Goal: Information Seeking & Learning: Learn about a topic

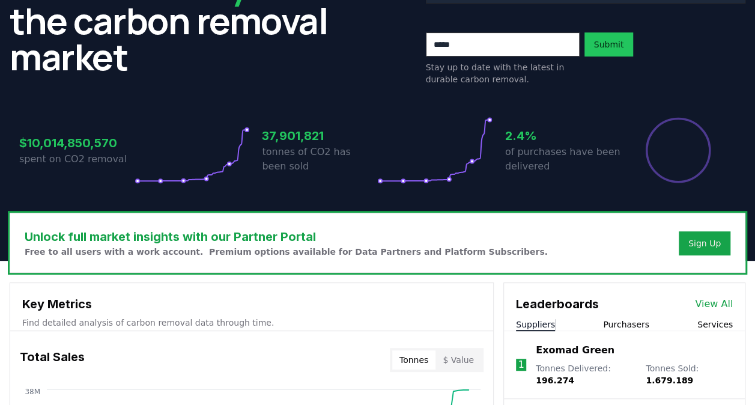
scroll to position [420, 0]
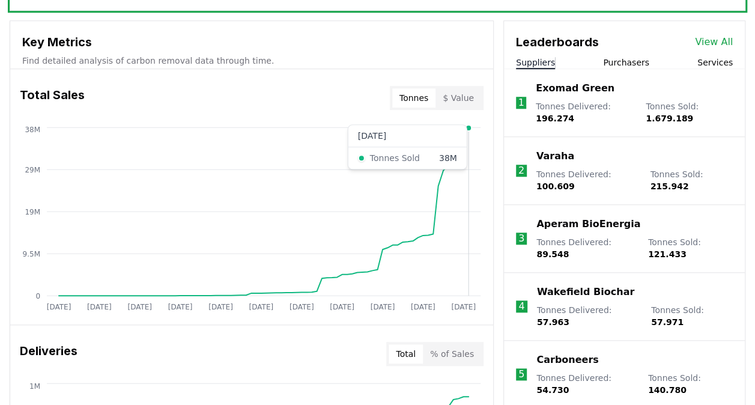
click at [469, 128] on circle at bounding box center [469, 128] width 6 height 6
click at [350, 365] on div "Deliveries Total % of Sales" at bounding box center [251, 353] width 483 height 43
click at [294, 126] on icon "Jan 2019 Sep 2019 May 2020 Jan 2021 Sep 2021 May 2022 Jan 2023 Sep 2023 May 202…" at bounding box center [246, 220] width 473 height 192
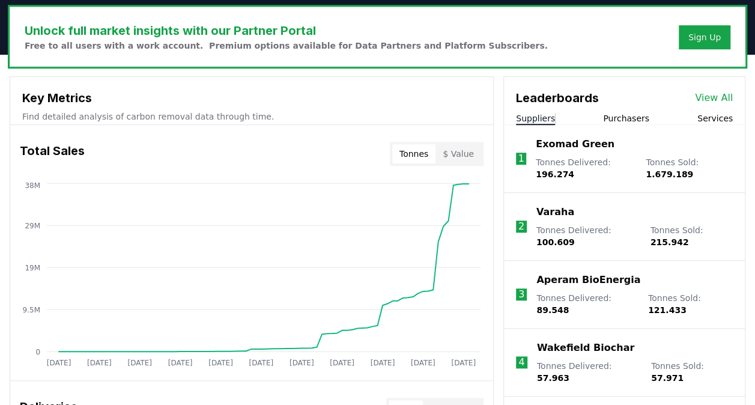
scroll to position [360, 0]
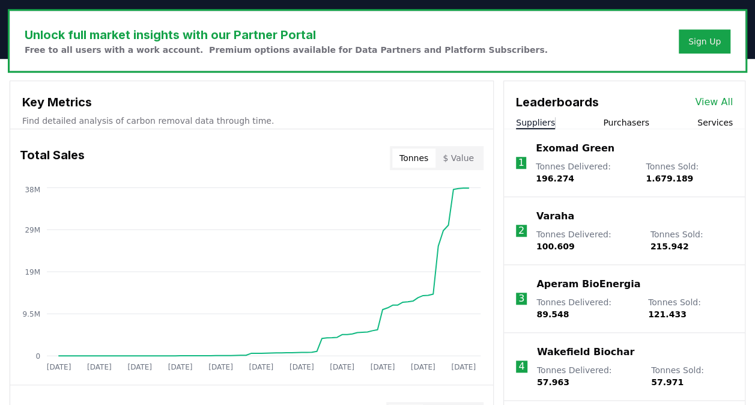
click at [727, 101] on link "View All" at bounding box center [714, 102] width 38 height 14
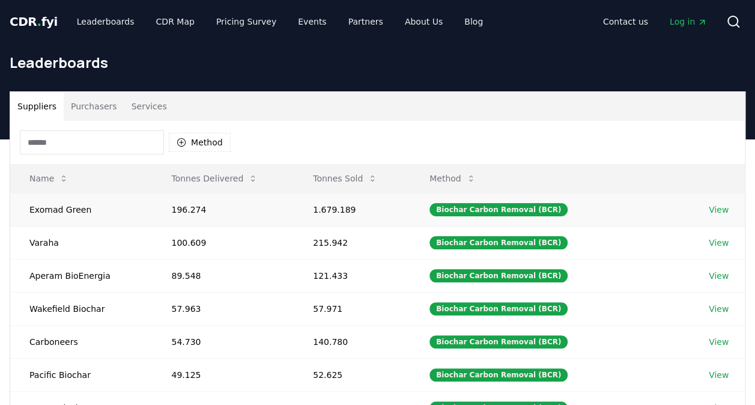
scroll to position [60, 0]
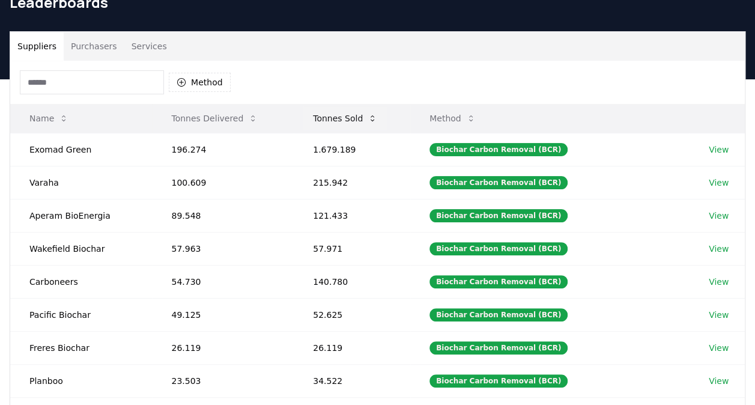
click at [348, 120] on button "Tonnes Sold" at bounding box center [344, 118] width 83 height 24
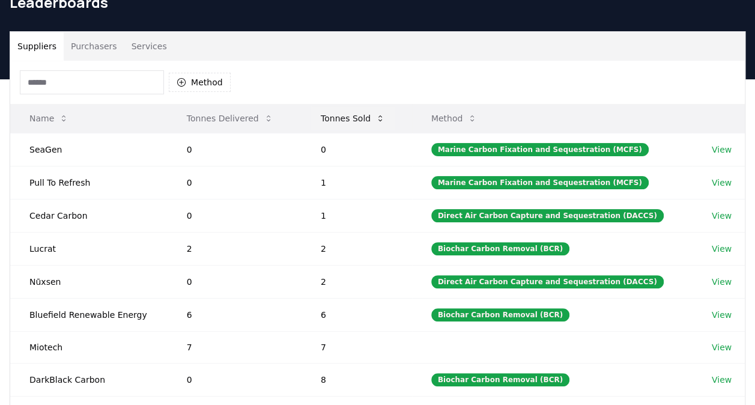
click at [348, 120] on button "Tonnes Sold" at bounding box center [352, 118] width 83 height 24
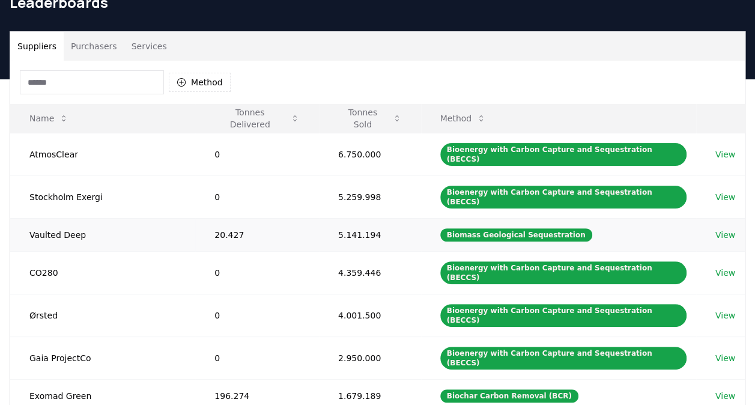
click at [720, 229] on link "View" at bounding box center [725, 235] width 20 height 12
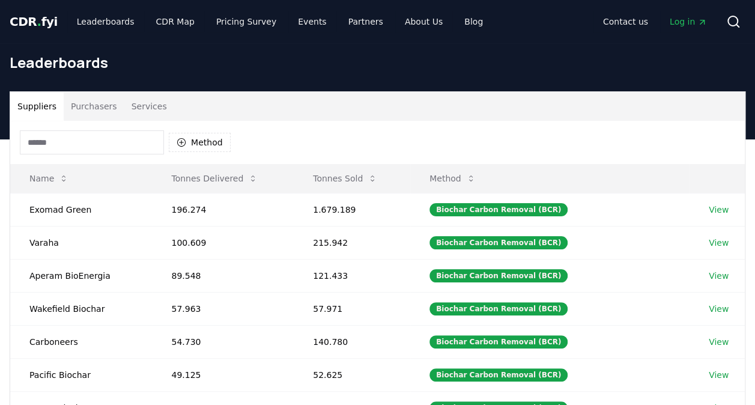
click at [96, 112] on button "Purchasers" at bounding box center [94, 106] width 61 height 29
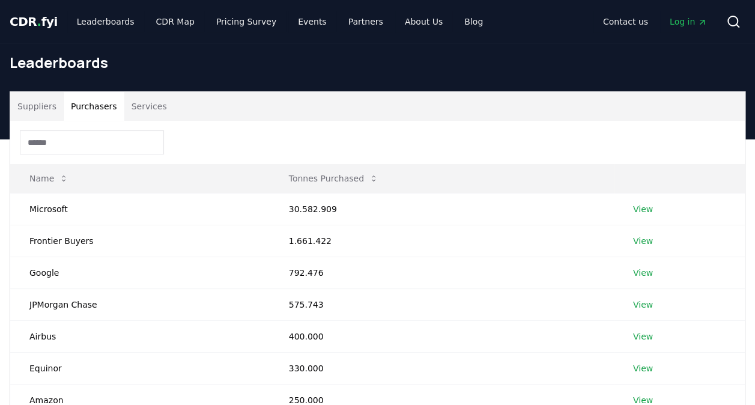
click at [64, 109] on button "Purchasers" at bounding box center [94, 106] width 61 height 29
click at [44, 109] on button "Suppliers" at bounding box center [36, 106] width 53 height 29
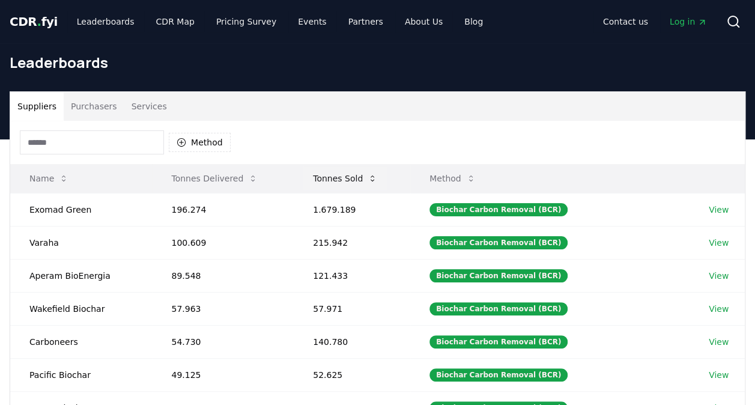
click at [329, 173] on button "Tonnes Sold" at bounding box center [344, 178] width 83 height 24
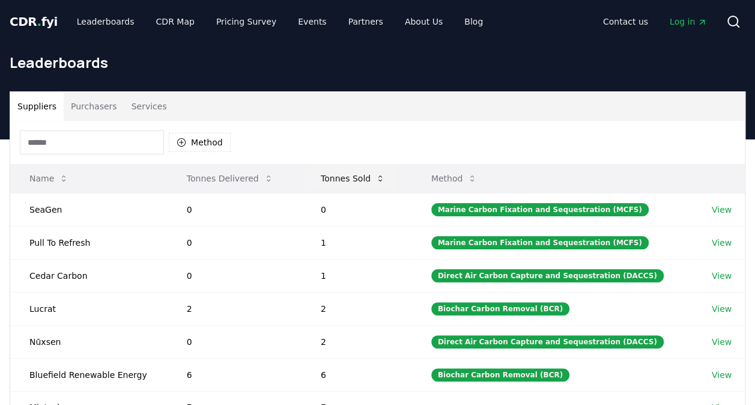
click at [329, 173] on button "Tonnes Sold" at bounding box center [352, 178] width 83 height 24
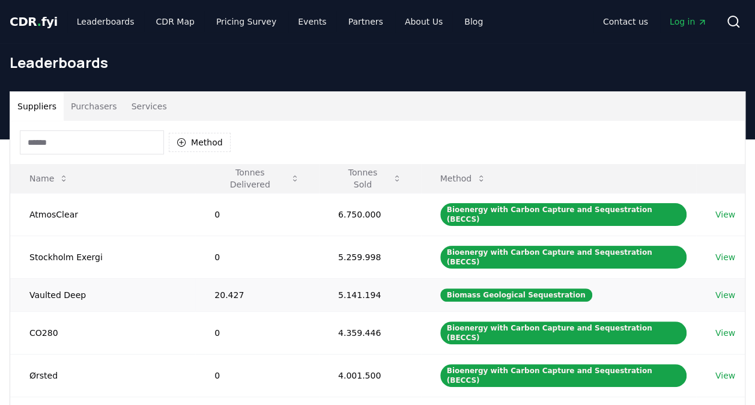
click at [720, 289] on link "View" at bounding box center [725, 295] width 20 height 12
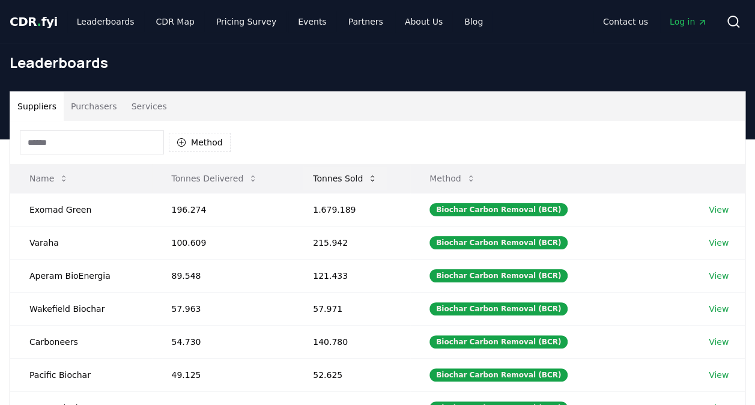
click at [338, 172] on button "Tonnes Sold" at bounding box center [344, 178] width 83 height 24
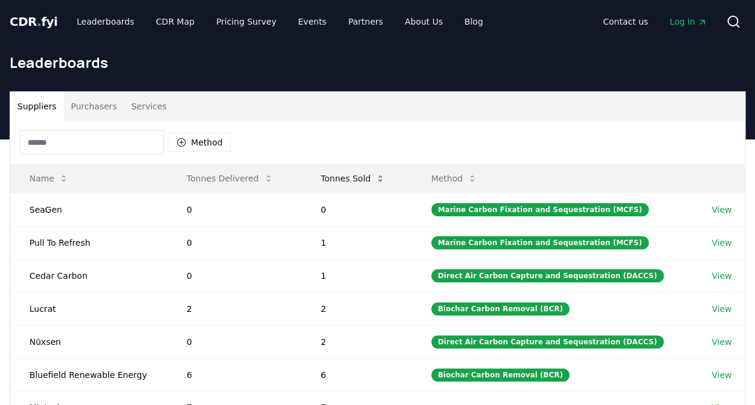
click at [338, 172] on button "Tonnes Sold" at bounding box center [352, 178] width 83 height 24
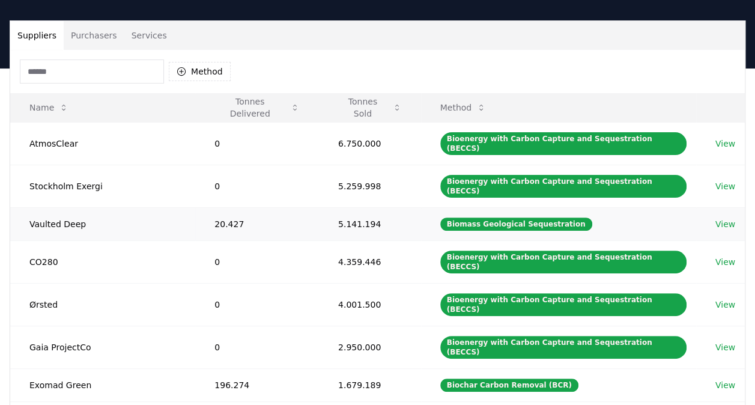
scroll to position [120, 0]
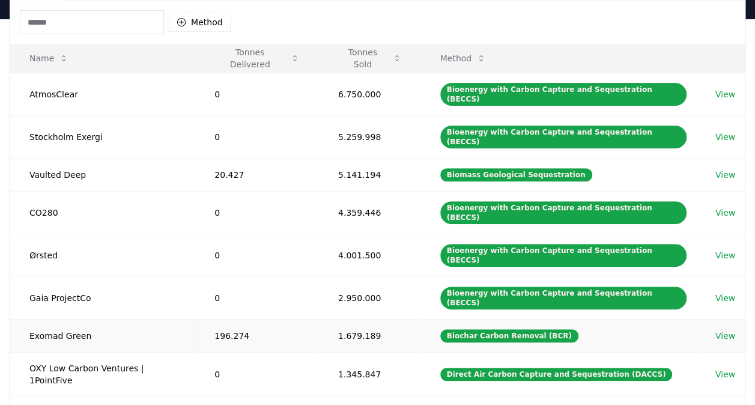
click at [718, 330] on link "View" at bounding box center [725, 336] width 20 height 12
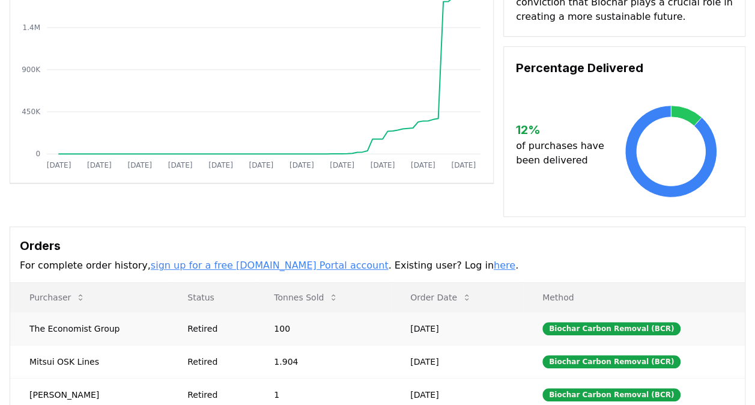
scroll to position [300, 0]
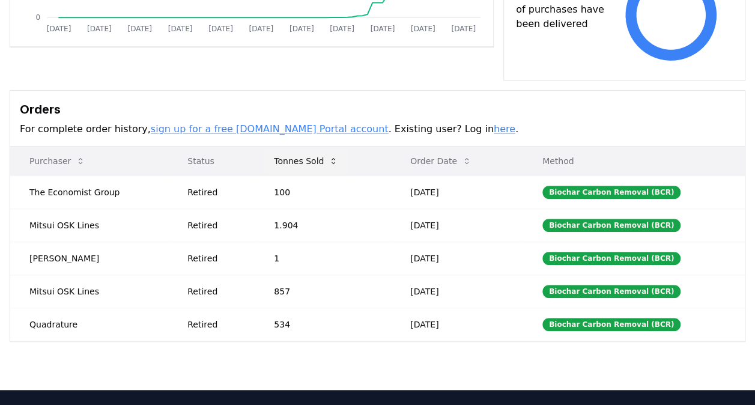
click at [325, 149] on button "Tonnes Sold" at bounding box center [305, 161] width 83 height 24
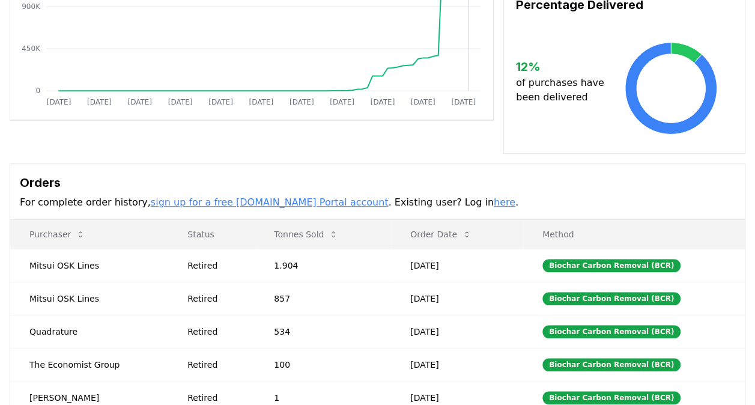
scroll to position [240, 0]
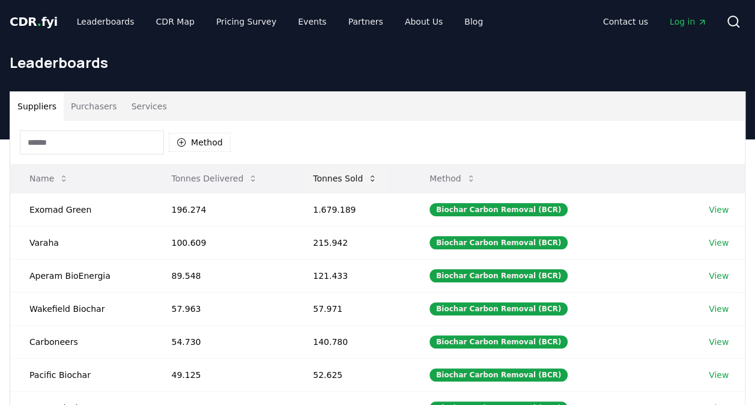
click at [330, 178] on button "Tonnes Sold" at bounding box center [344, 178] width 83 height 24
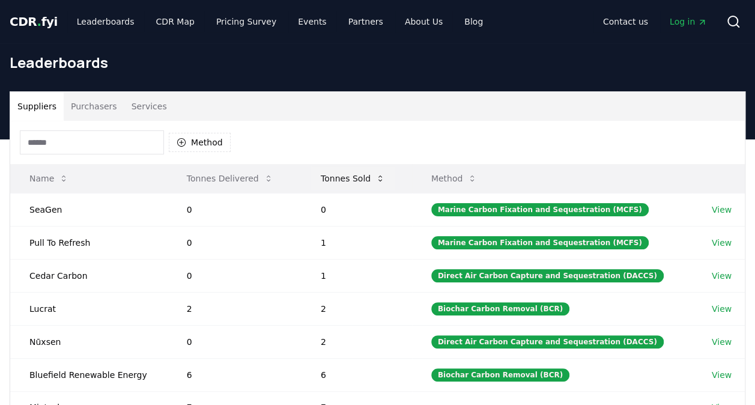
click at [330, 178] on button "Tonnes Sold" at bounding box center [352, 178] width 83 height 24
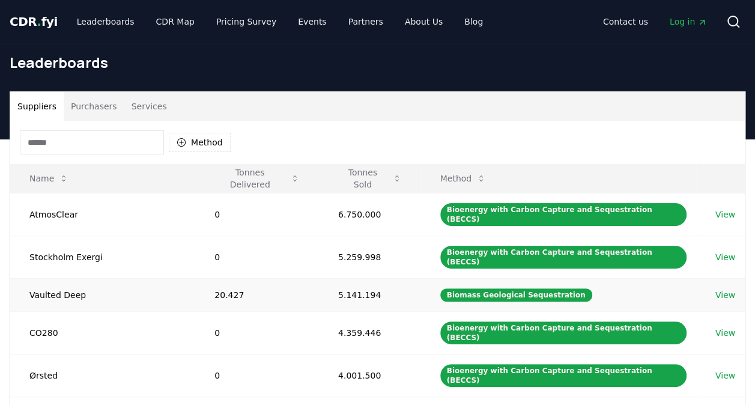
click at [718, 289] on link "View" at bounding box center [725, 295] width 20 height 12
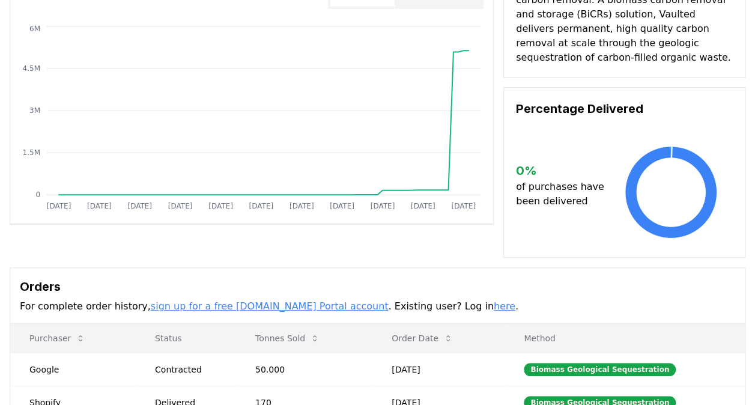
scroll to position [300, 0]
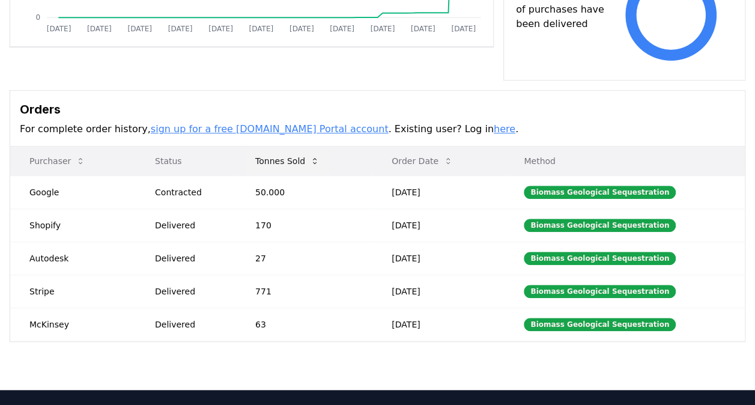
click at [290, 160] on button "Tonnes Sold" at bounding box center [287, 161] width 83 height 24
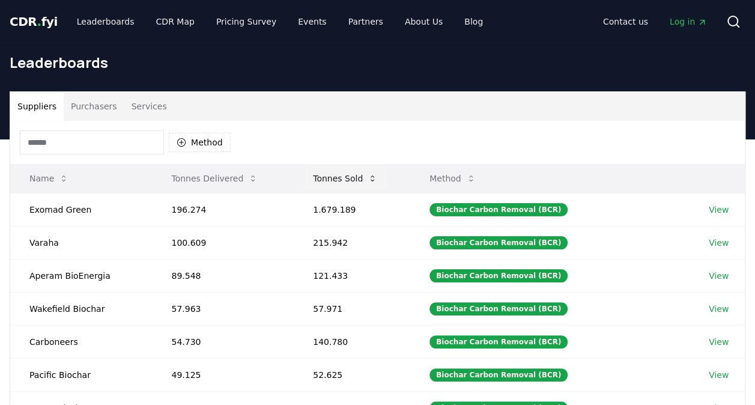
click at [327, 178] on button "Tonnes Sold" at bounding box center [344, 178] width 83 height 24
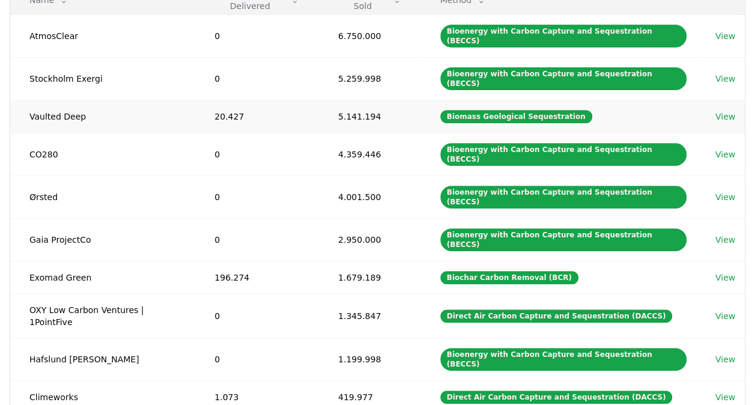
scroll to position [180, 0]
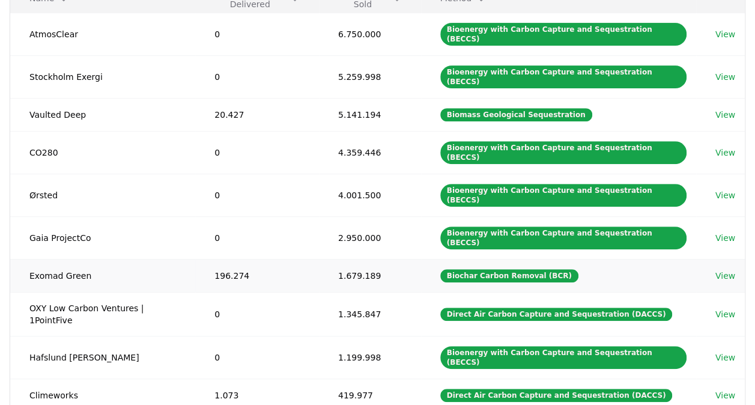
click at [726, 270] on link "View" at bounding box center [725, 276] width 20 height 12
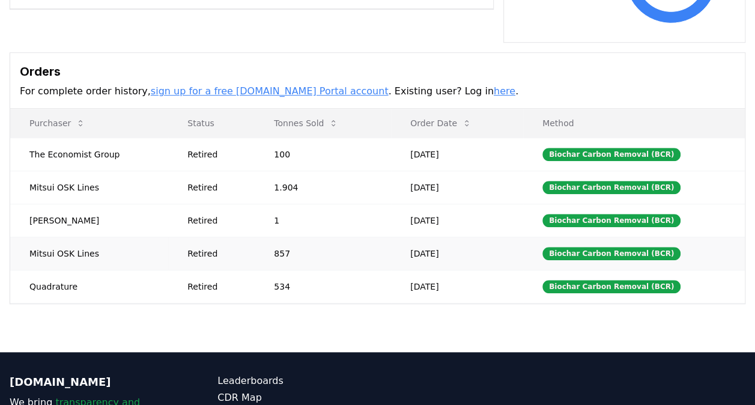
scroll to position [278, 0]
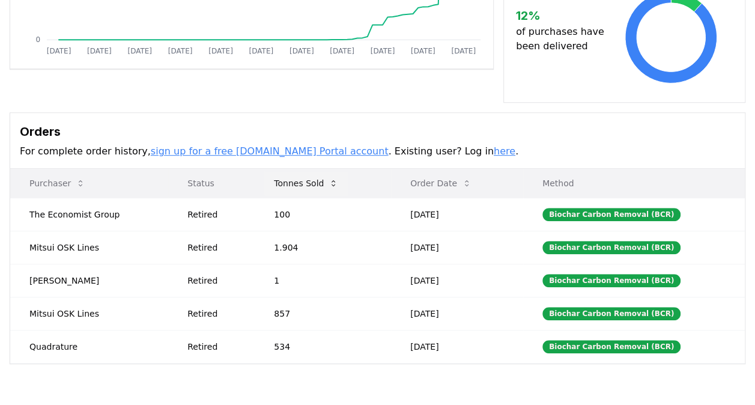
click at [304, 171] on button "Tonnes Sold" at bounding box center [305, 183] width 83 height 24
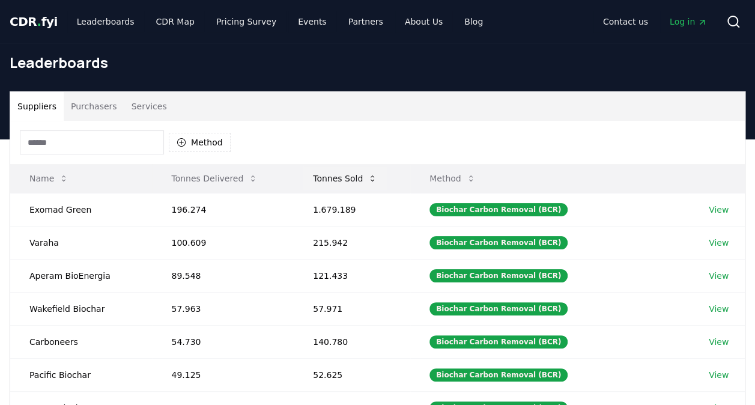
click at [345, 182] on button "Tonnes Sold" at bounding box center [344, 178] width 83 height 24
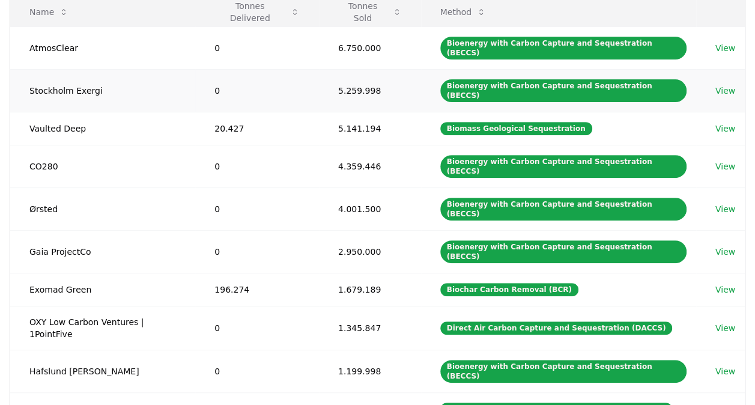
scroll to position [240, 0]
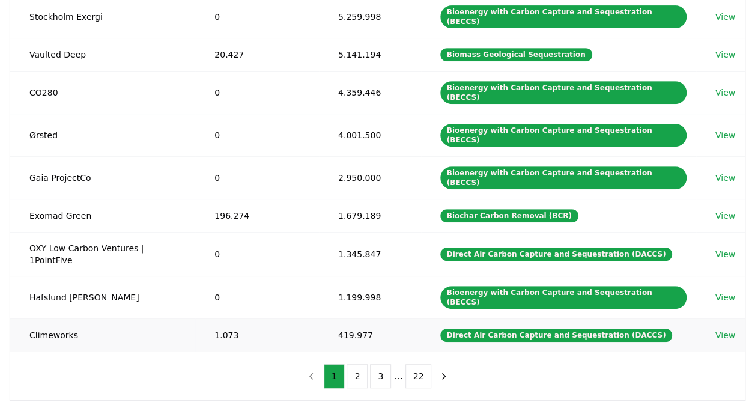
click at [721, 329] on link "View" at bounding box center [725, 335] width 20 height 12
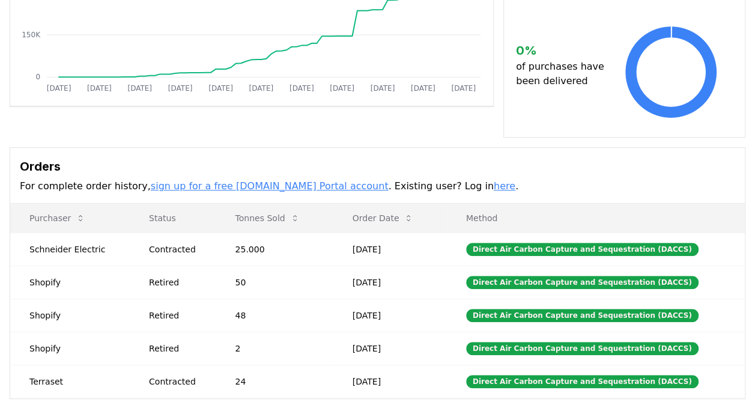
scroll to position [300, 0]
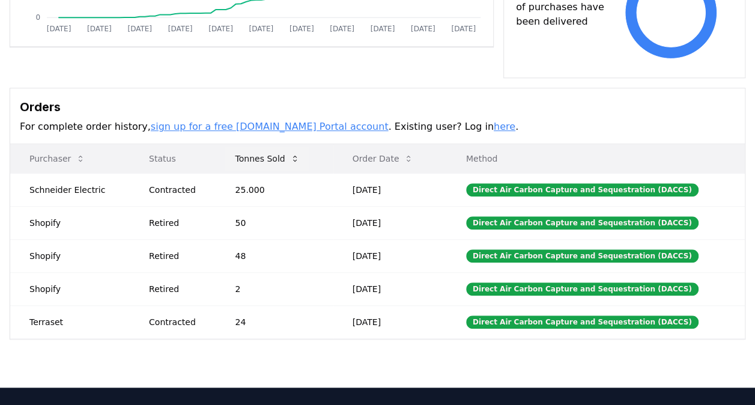
click at [267, 163] on button "Tonnes Sold" at bounding box center [266, 159] width 83 height 24
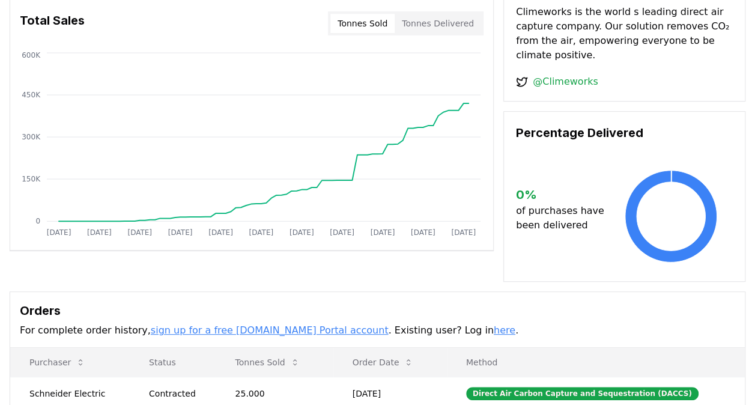
scroll to position [0, 0]
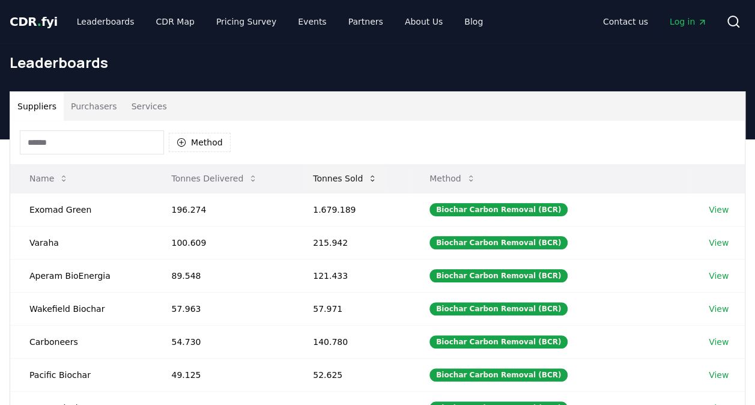
click at [345, 172] on button "Tonnes Sold" at bounding box center [344, 178] width 83 height 24
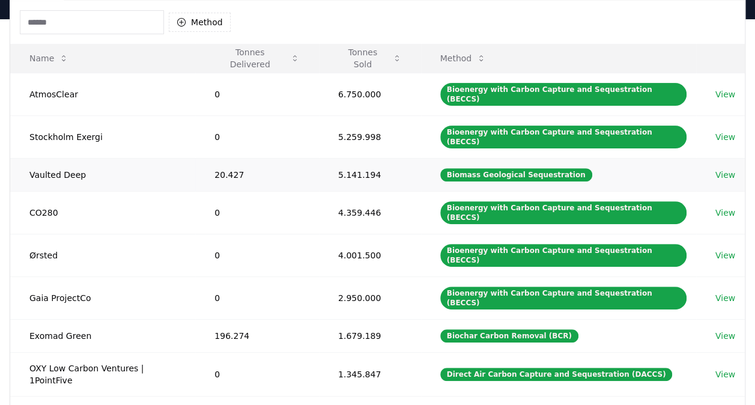
scroll to position [180, 0]
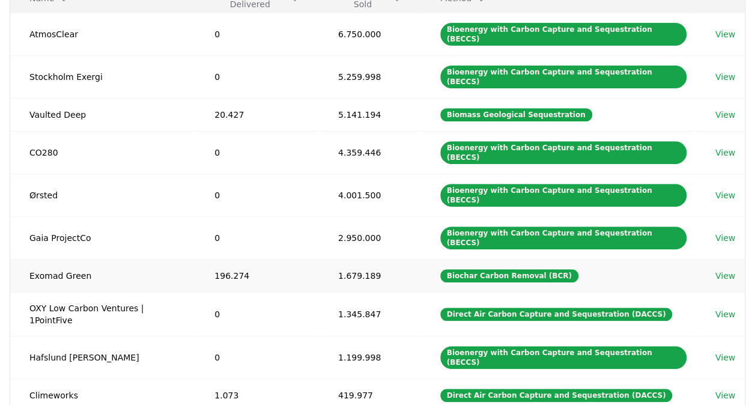
click at [723, 270] on link "View" at bounding box center [725, 276] width 20 height 12
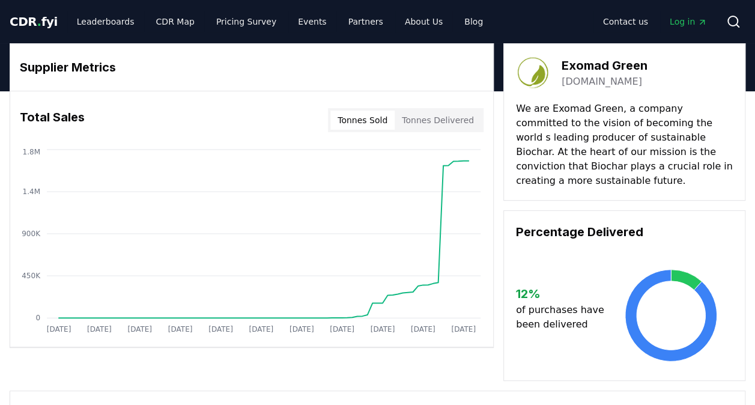
scroll to position [240, 0]
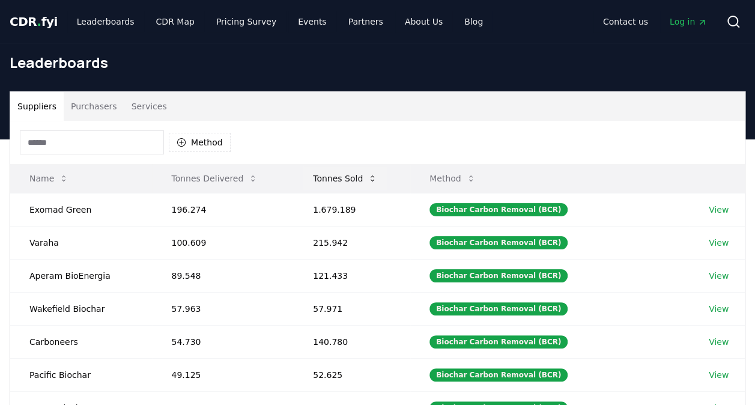
click at [356, 178] on button "Tonnes Sold" at bounding box center [344, 178] width 83 height 24
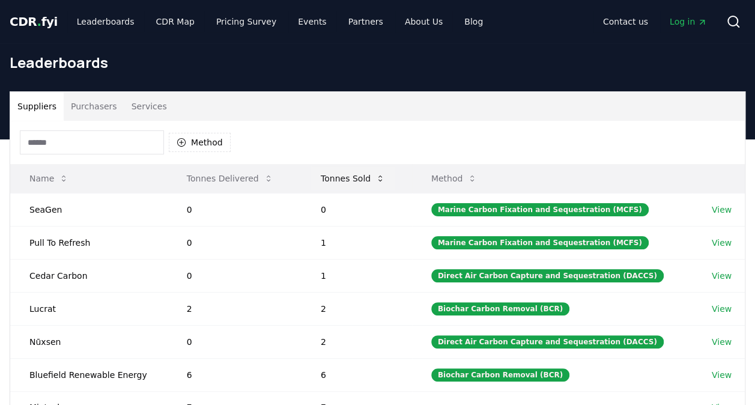
click at [356, 178] on button "Tonnes Sold" at bounding box center [352, 178] width 83 height 24
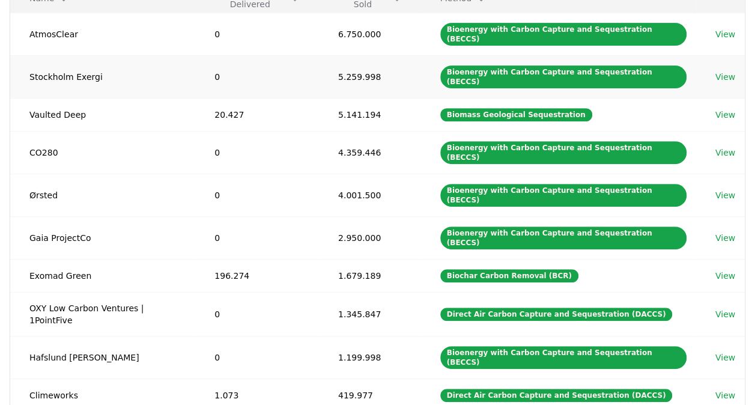
scroll to position [240, 0]
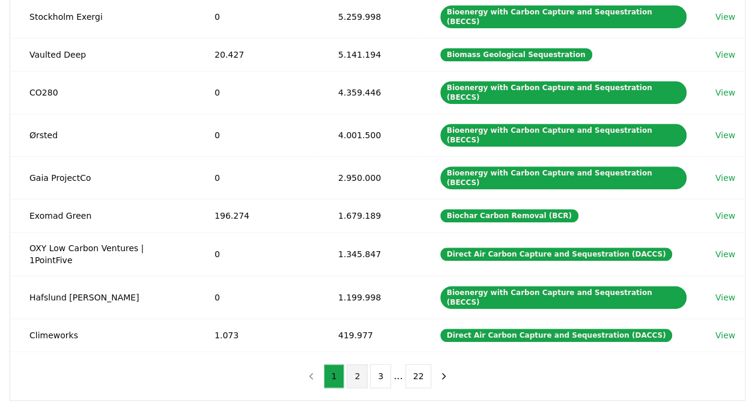
click at [357, 364] on button "2" at bounding box center [357, 376] width 21 height 24
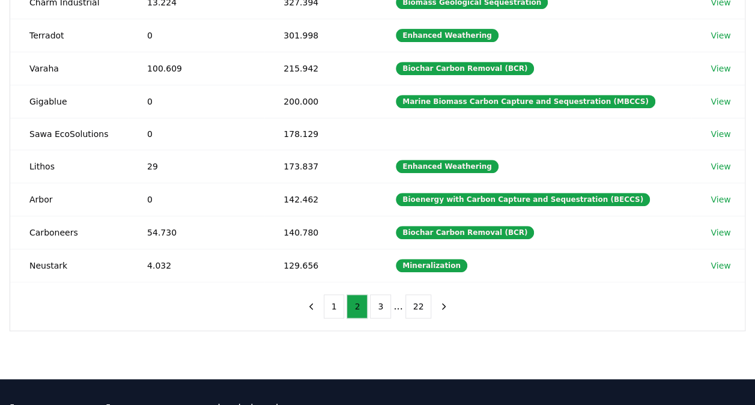
scroll to position [60, 0]
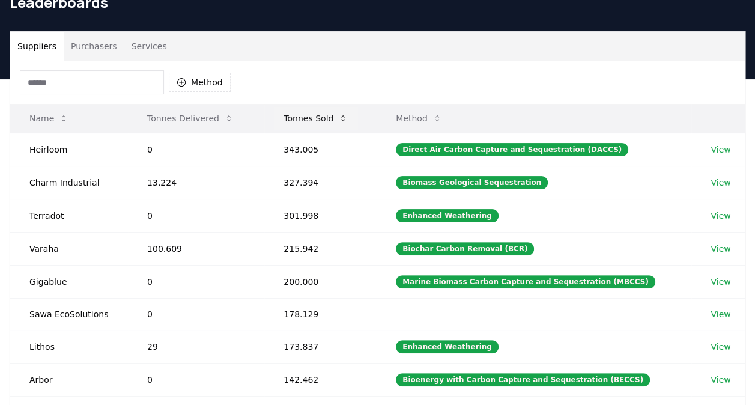
click at [320, 122] on button "Tonnes Sold" at bounding box center [315, 118] width 83 height 24
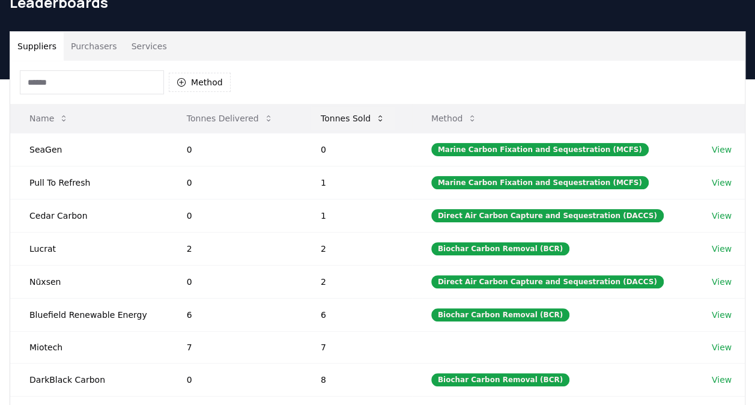
click at [320, 122] on button "Tonnes Sold" at bounding box center [352, 118] width 83 height 24
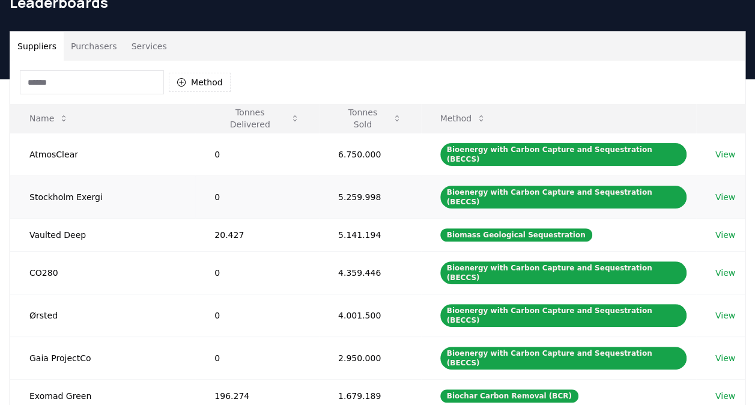
scroll to position [401, 0]
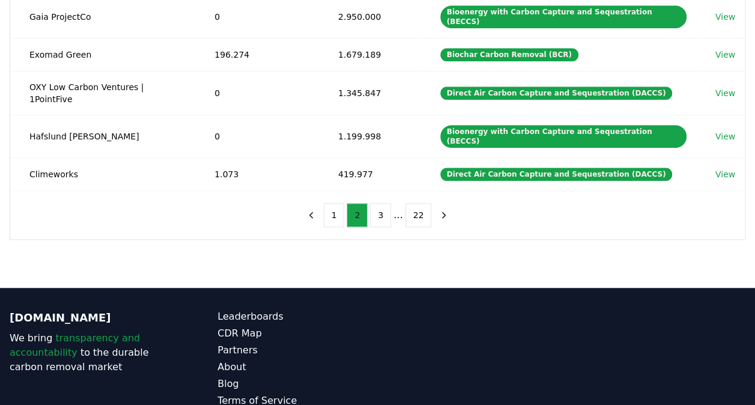
click at [359, 203] on button "2" at bounding box center [357, 215] width 21 height 24
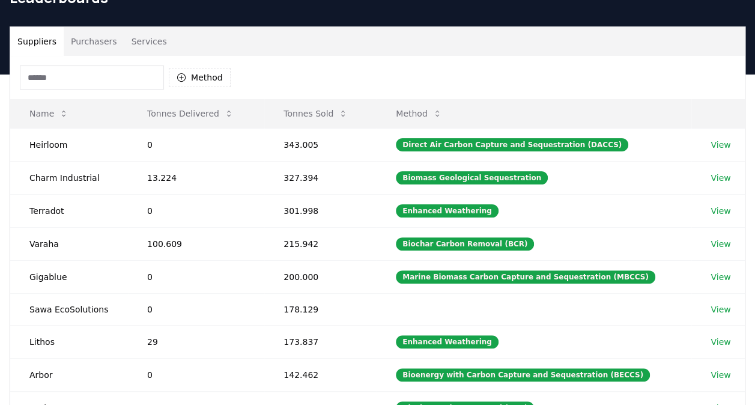
scroll to position [40, 0]
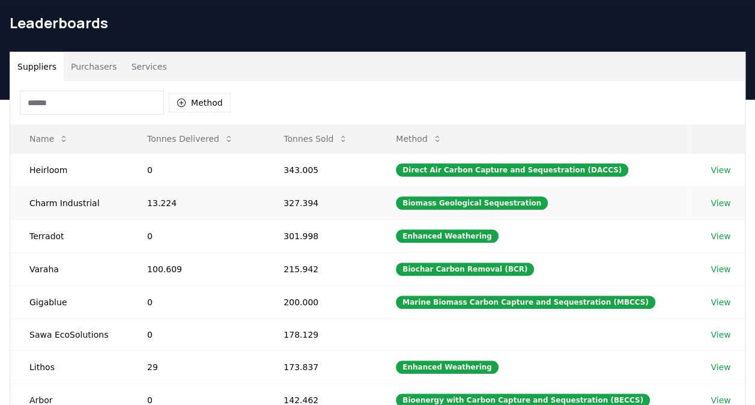
click at [718, 203] on link "View" at bounding box center [721, 203] width 20 height 12
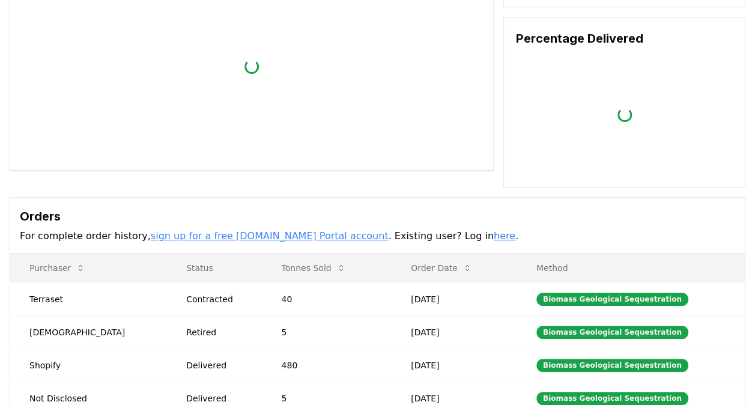
scroll to position [300, 0]
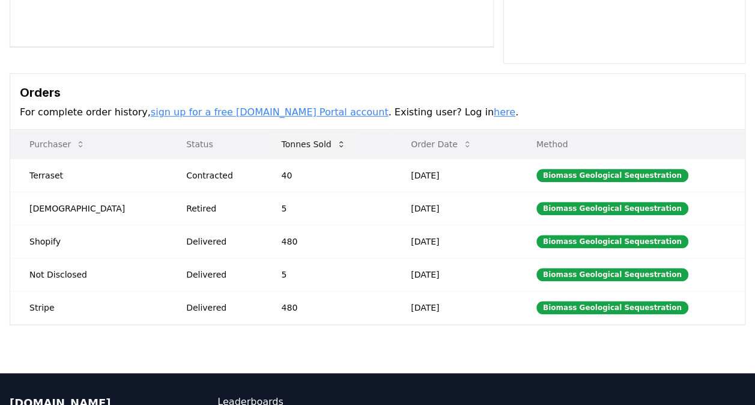
click at [295, 132] on button "Tonnes Sold" at bounding box center [313, 144] width 83 height 24
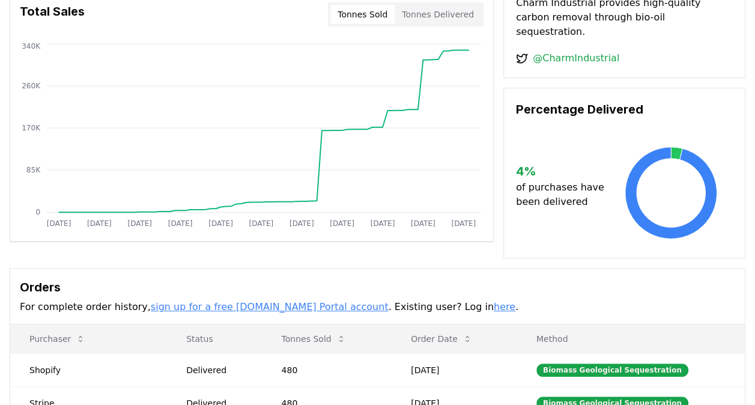
scroll to position [0, 0]
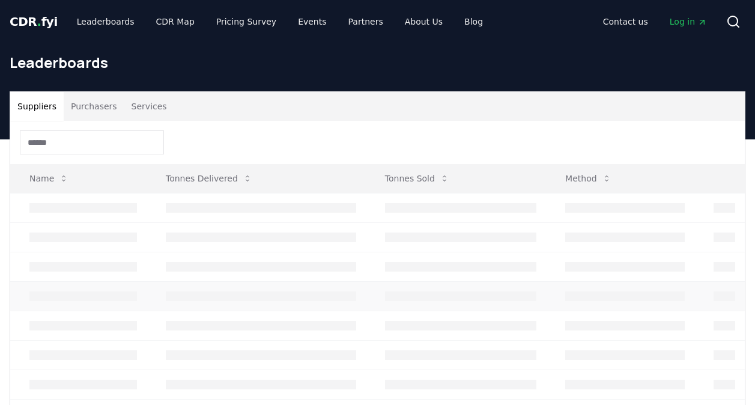
scroll to position [40, 0]
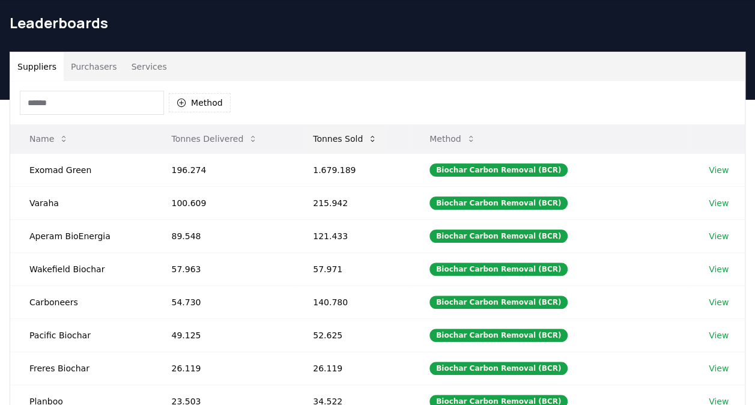
click at [342, 136] on button "Tonnes Sold" at bounding box center [344, 139] width 83 height 24
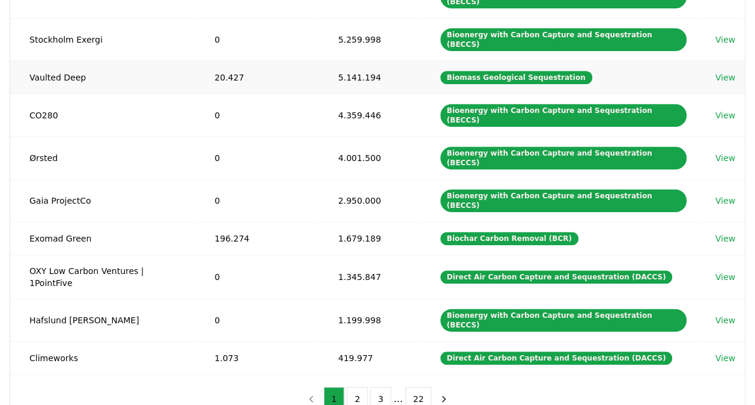
scroll to position [220, 0]
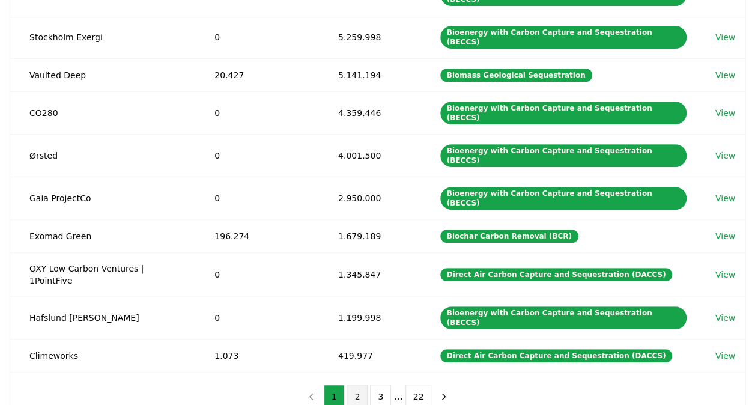
click at [356, 384] on button "2" at bounding box center [357, 396] width 21 height 24
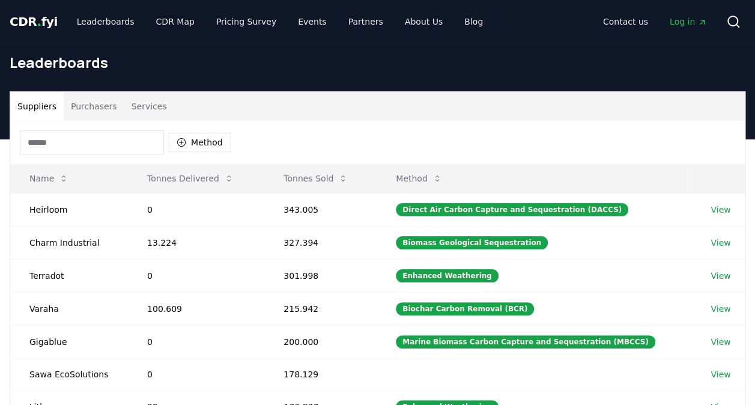
scroll to position [180, 0]
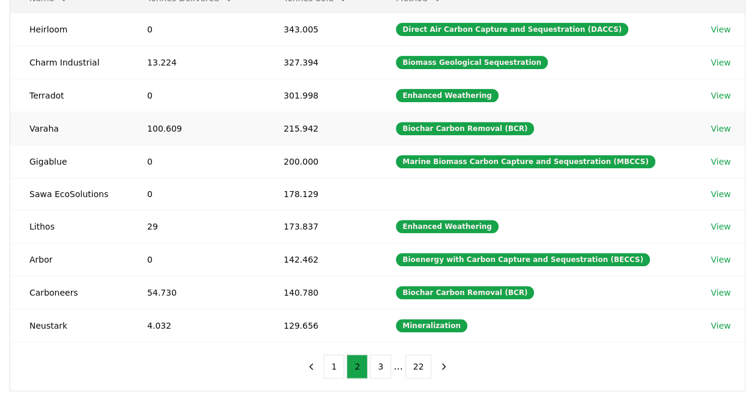
click at [717, 128] on link "View" at bounding box center [721, 129] width 20 height 12
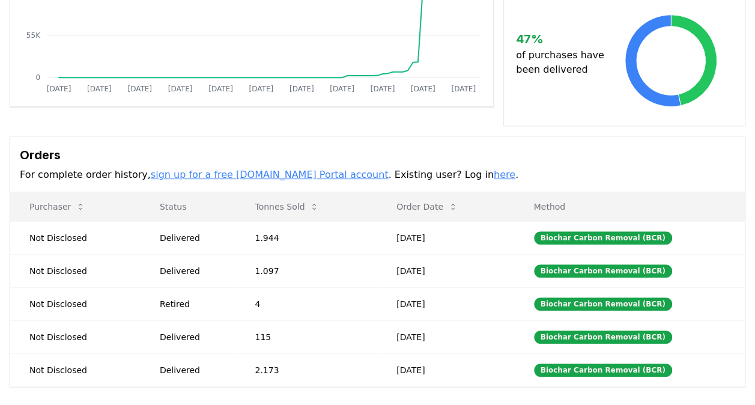
scroll to position [300, 0]
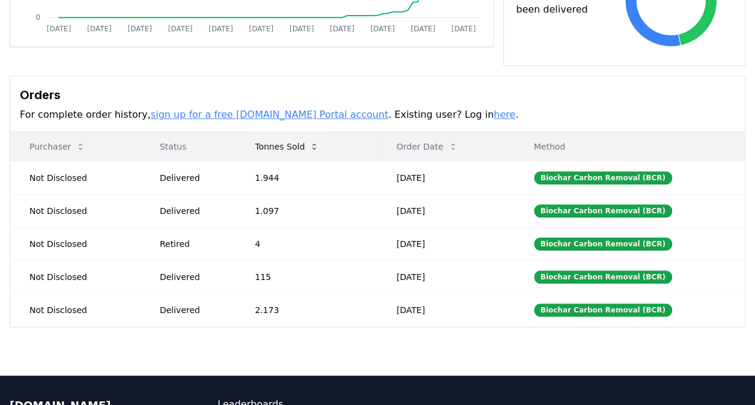
click at [267, 138] on button "Tonnes Sold" at bounding box center [286, 147] width 83 height 24
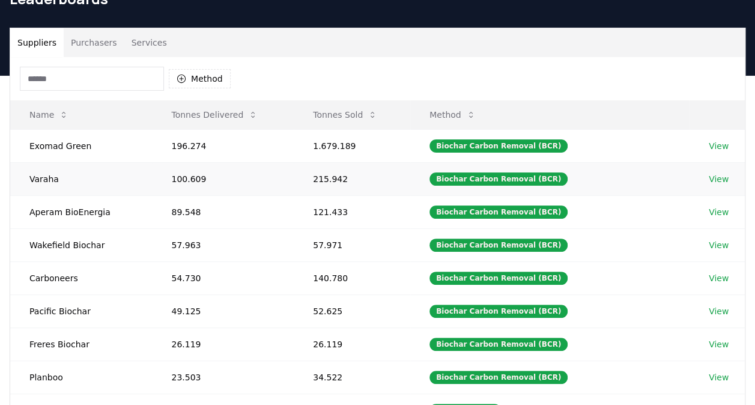
scroll to position [120, 0]
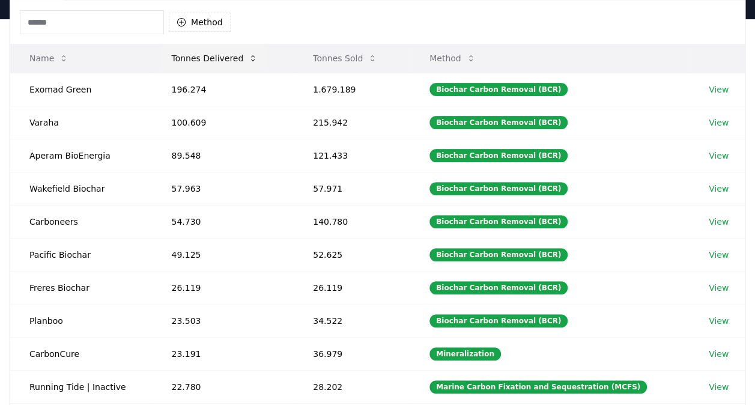
click at [203, 63] on button "Tonnes Delivered" at bounding box center [215, 58] width 106 height 24
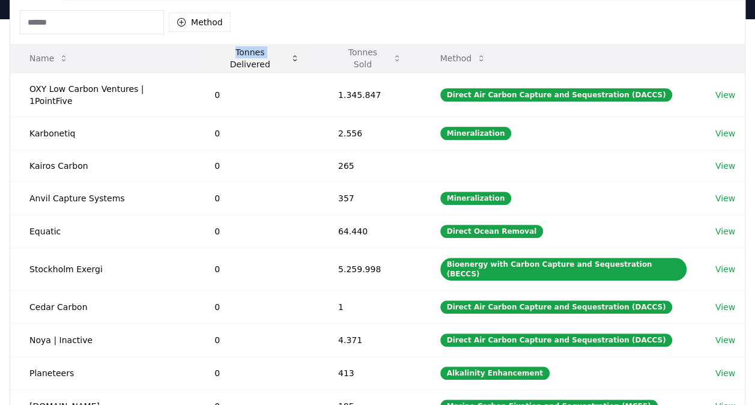
click at [203, 63] on th "Tonnes Delivered" at bounding box center [257, 58] width 124 height 29
drag, startPoint x: 203, startPoint y: 63, endPoint x: 325, endPoint y: 61, distance: 122.0
click at [325, 61] on th "Tonnes Sold" at bounding box center [370, 58] width 102 height 29
click at [263, 61] on button "Tonnes Delivered" at bounding box center [257, 58] width 105 height 24
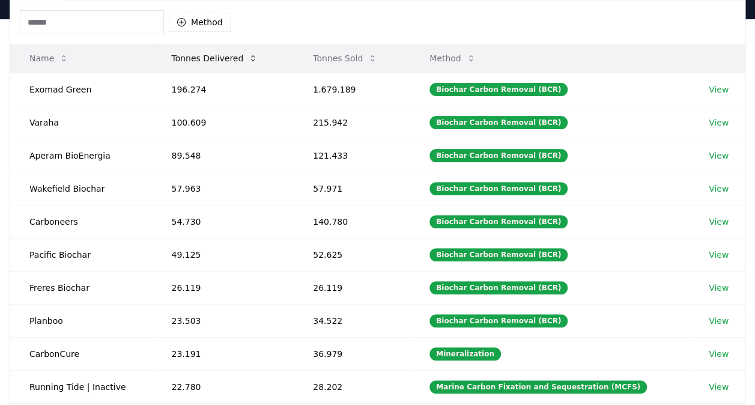
click at [205, 58] on button "Tonnes Delivered" at bounding box center [215, 58] width 106 height 24
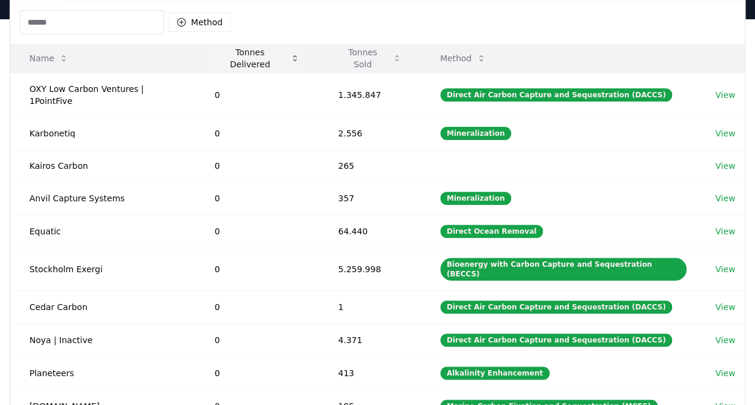
click at [247, 56] on button "Tonnes Delivered" at bounding box center [257, 58] width 105 height 24
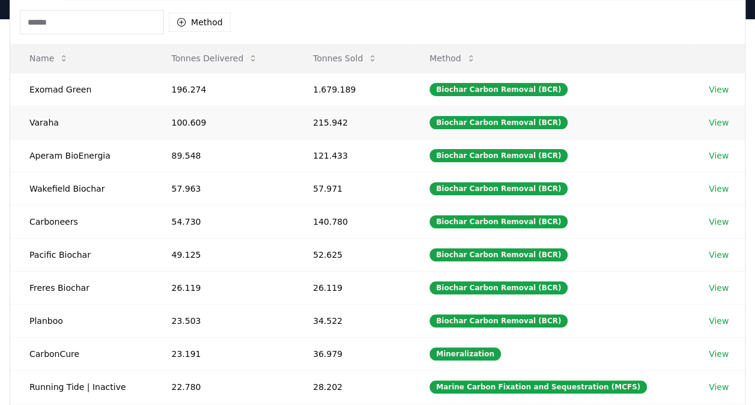
click at [714, 125] on link "View" at bounding box center [719, 123] width 20 height 12
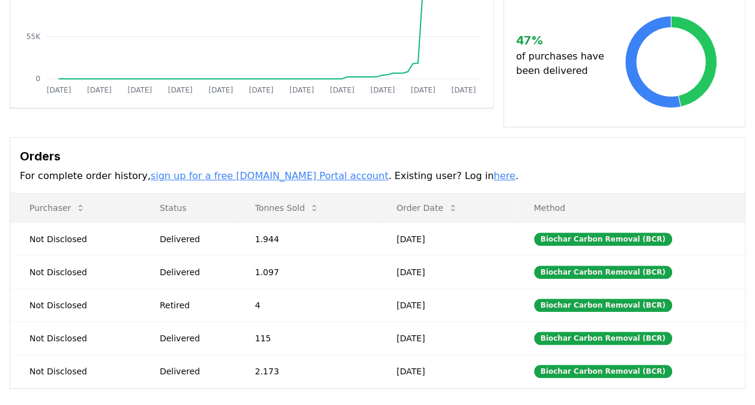
scroll to position [264, 0]
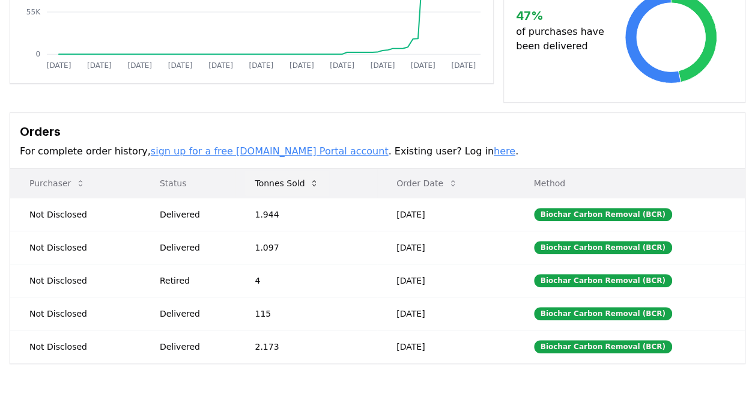
click at [286, 172] on button "Tonnes Sold" at bounding box center [286, 183] width 83 height 24
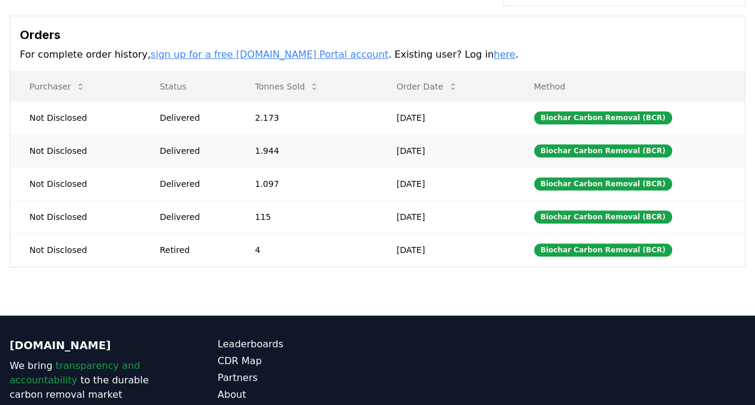
scroll to position [120, 0]
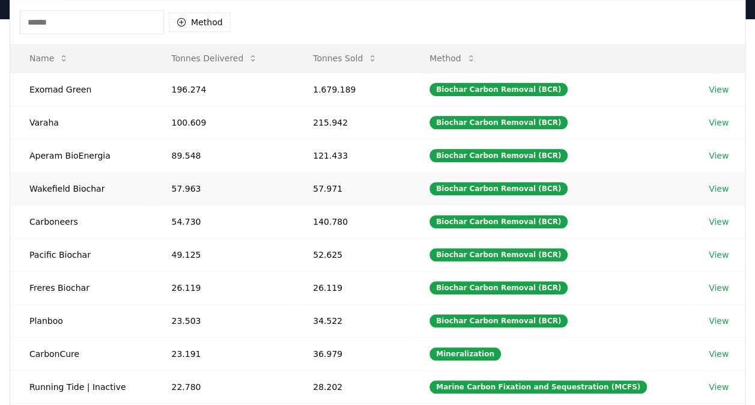
scroll to position [60, 0]
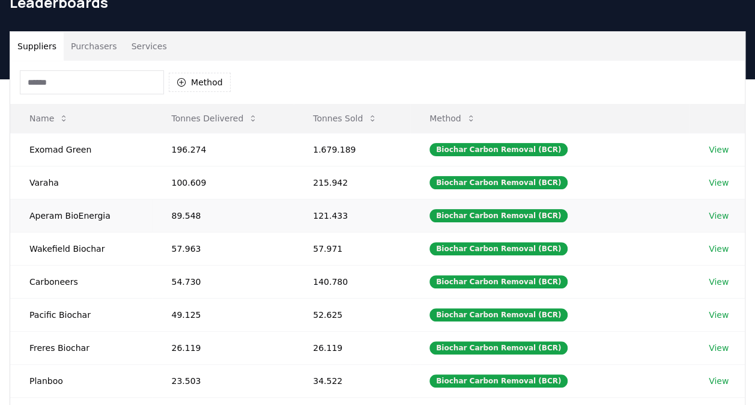
click at [717, 216] on link "View" at bounding box center [719, 216] width 20 height 12
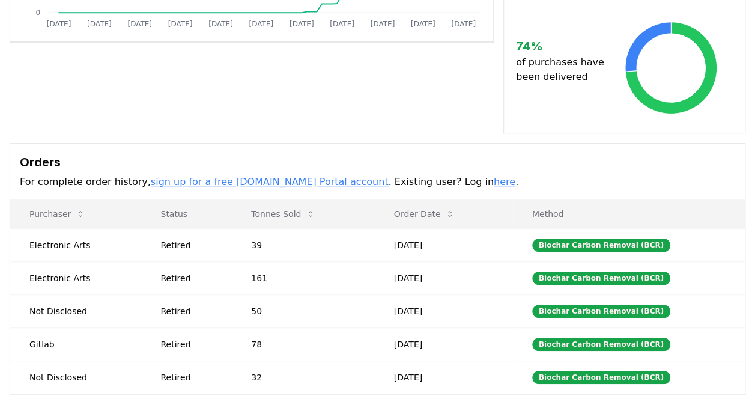
scroll to position [360, 0]
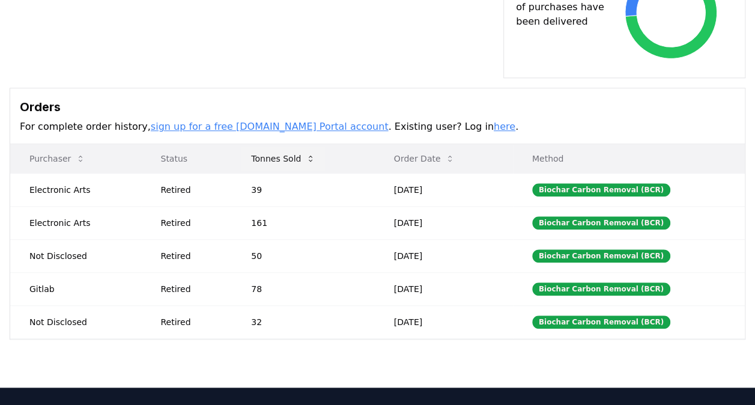
click at [290, 147] on button "Tonnes Sold" at bounding box center [282, 159] width 83 height 24
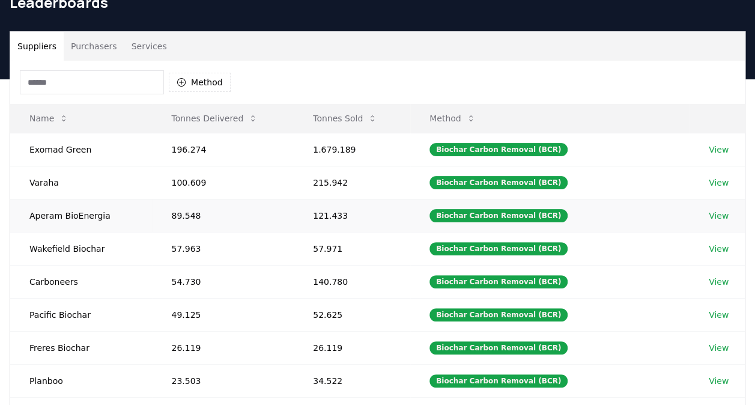
scroll to position [120, 0]
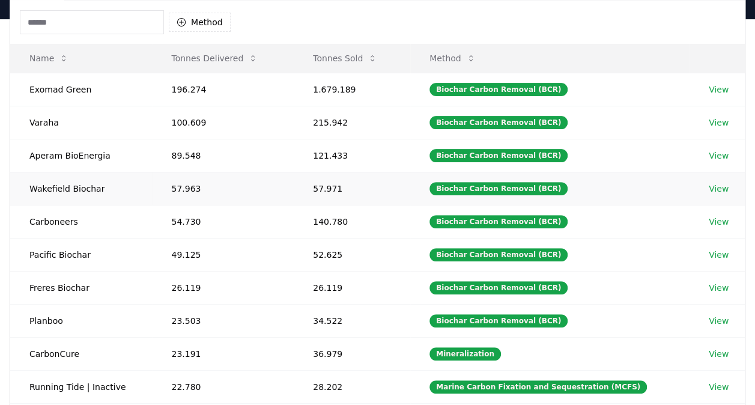
click at [716, 183] on link "View" at bounding box center [719, 189] width 20 height 12
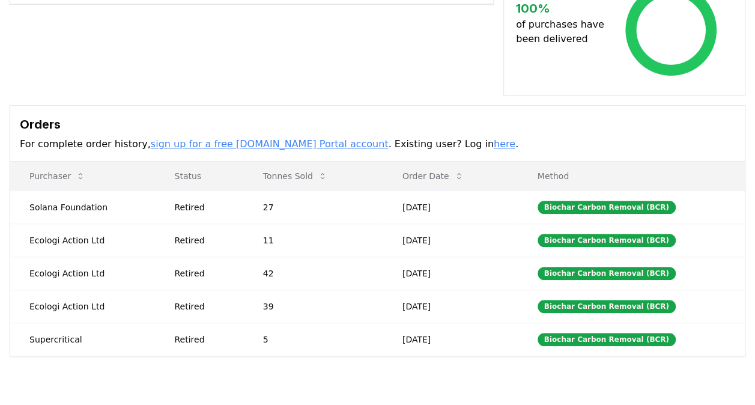
scroll to position [360, 0]
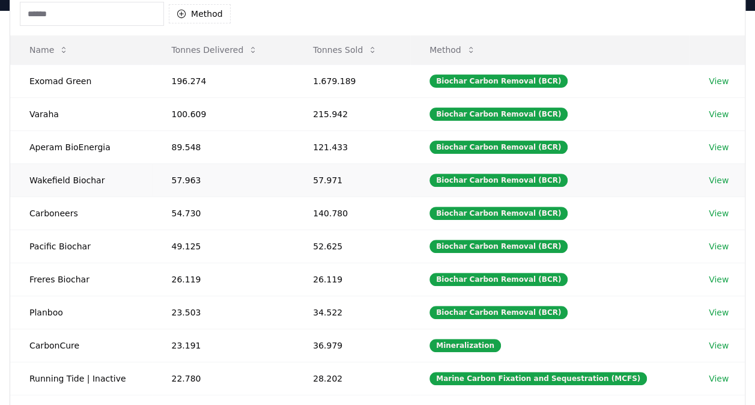
scroll to position [180, 0]
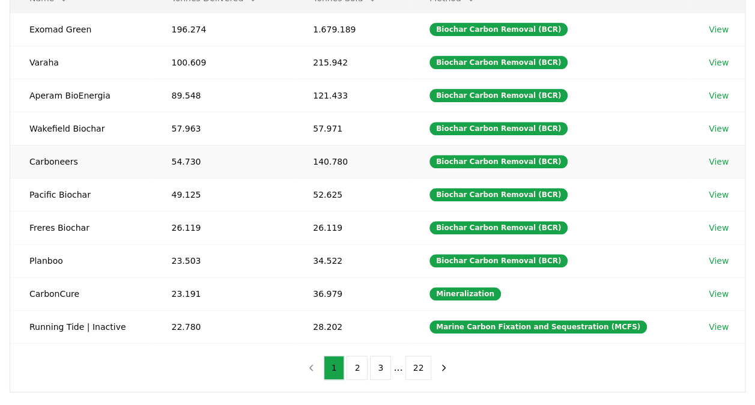
click at [710, 159] on link "View" at bounding box center [719, 162] width 20 height 12
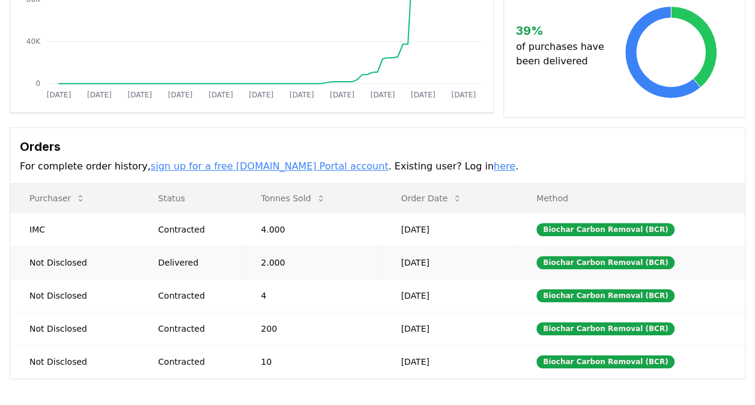
scroll to position [300, 0]
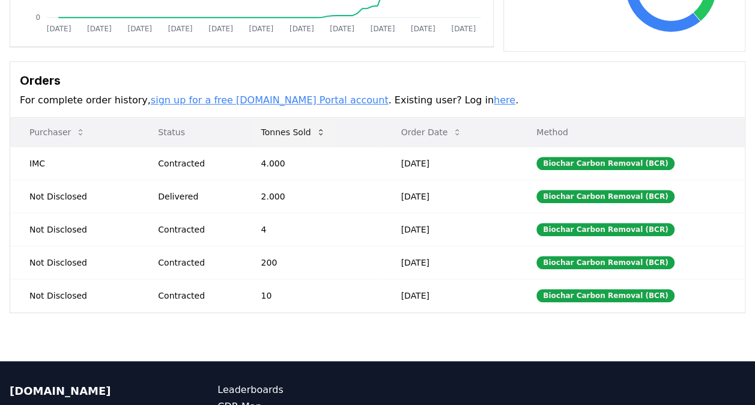
click at [284, 126] on button "Tonnes Sold" at bounding box center [292, 132] width 83 height 24
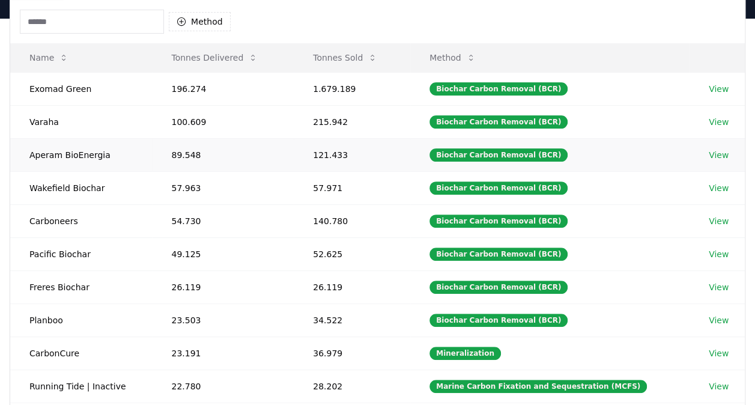
scroll to position [180, 0]
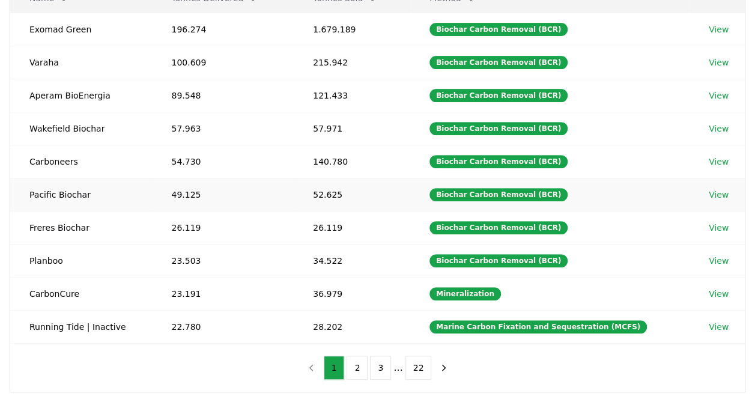
click at [712, 192] on link "View" at bounding box center [719, 195] width 20 height 12
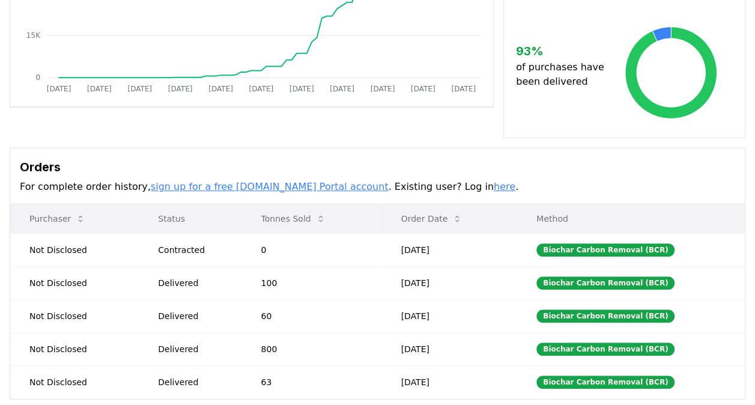
scroll to position [360, 0]
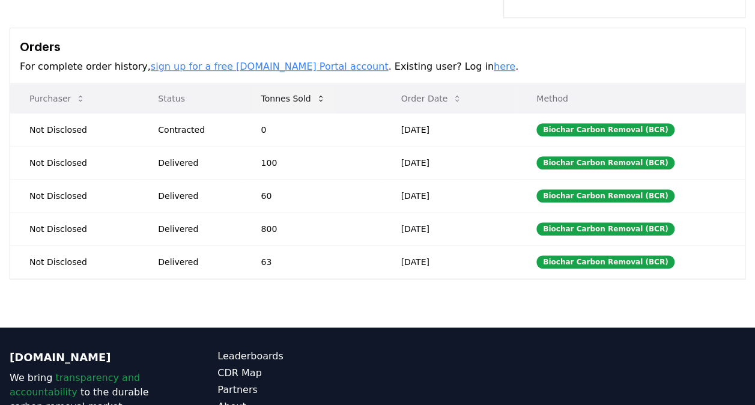
click at [302, 86] on button "Tonnes Sold" at bounding box center [292, 98] width 83 height 24
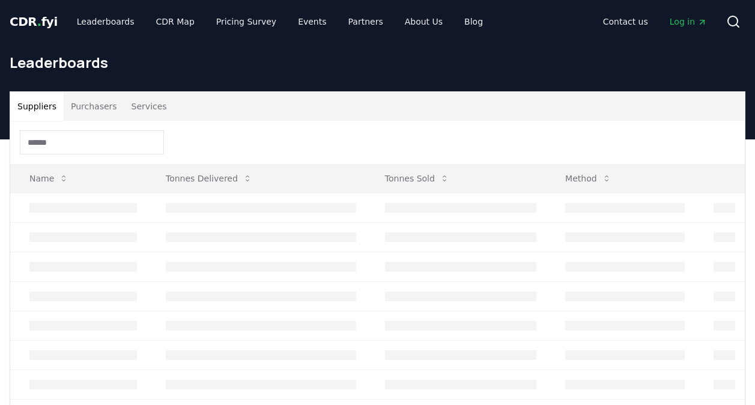
scroll to position [180, 0]
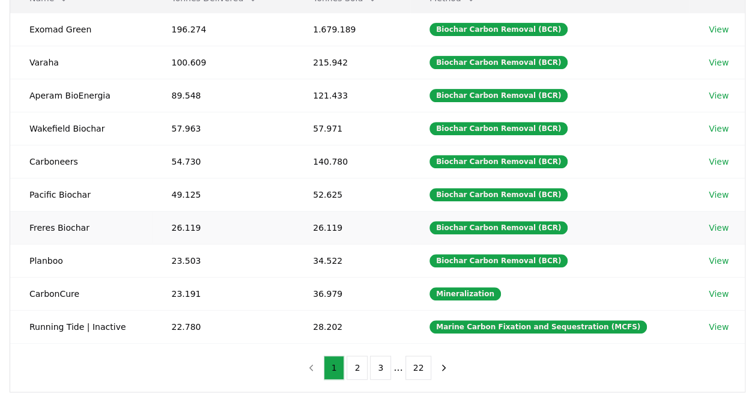
click at [711, 222] on link "View" at bounding box center [719, 228] width 20 height 12
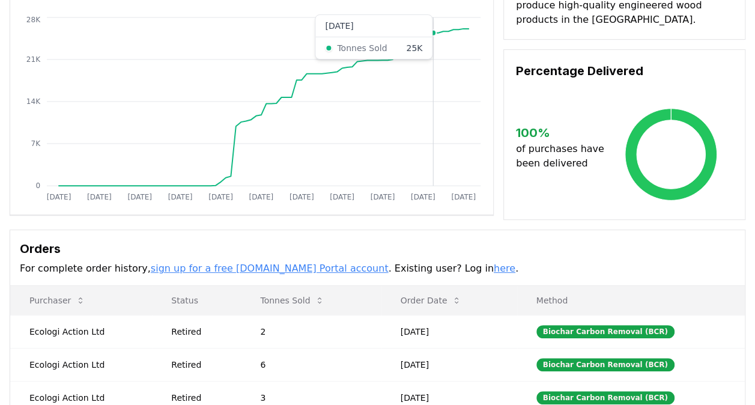
scroll to position [240, 0]
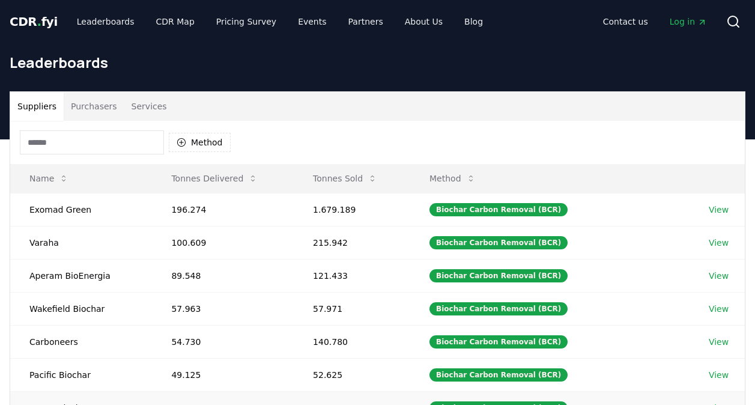
scroll to position [180, 0]
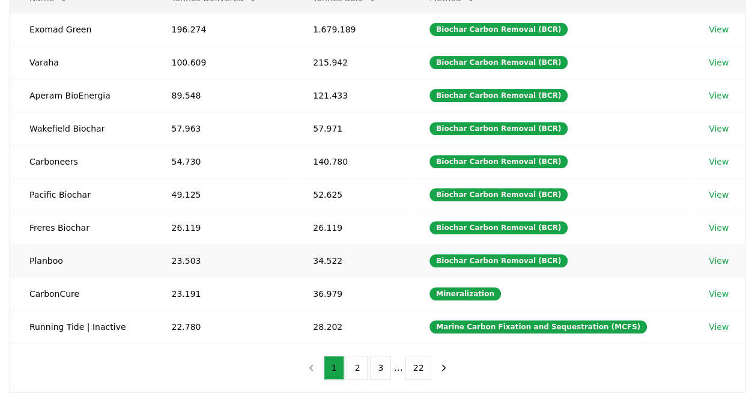
click at [722, 255] on link "View" at bounding box center [719, 261] width 20 height 12
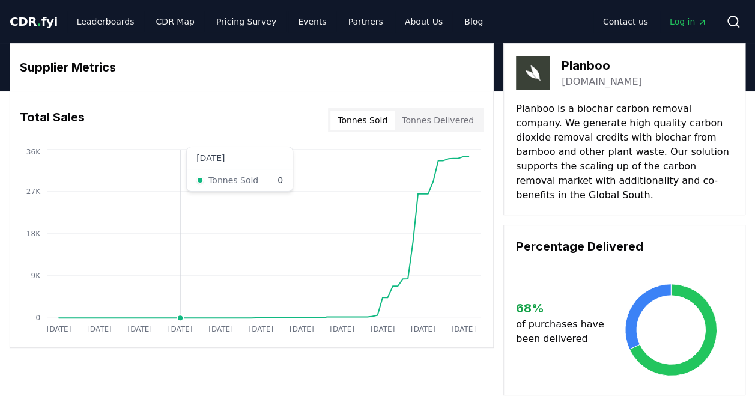
scroll to position [300, 0]
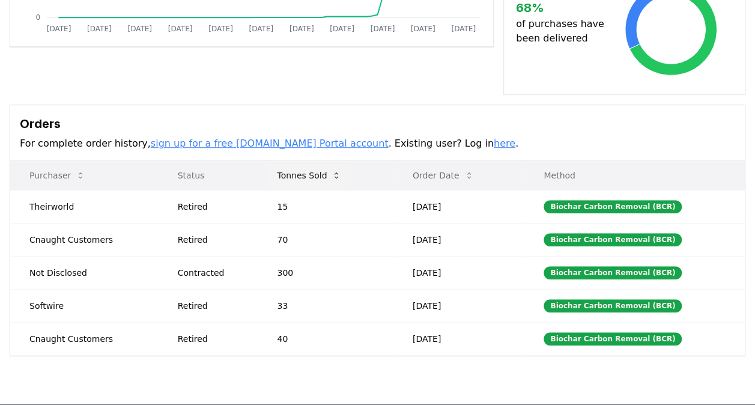
click at [309, 163] on button "Tonnes Sold" at bounding box center [308, 175] width 83 height 24
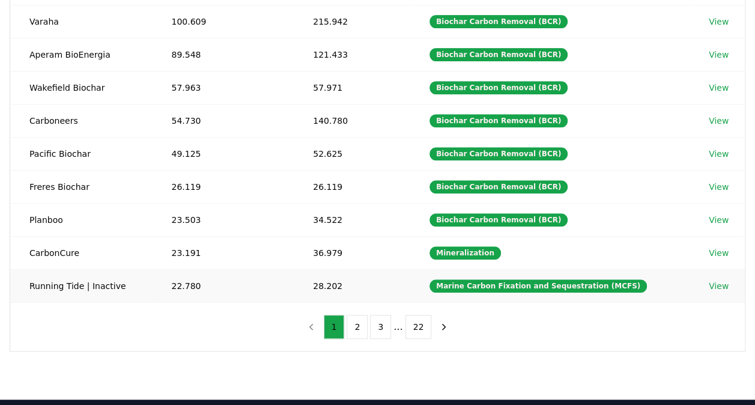
scroll to position [240, 0]
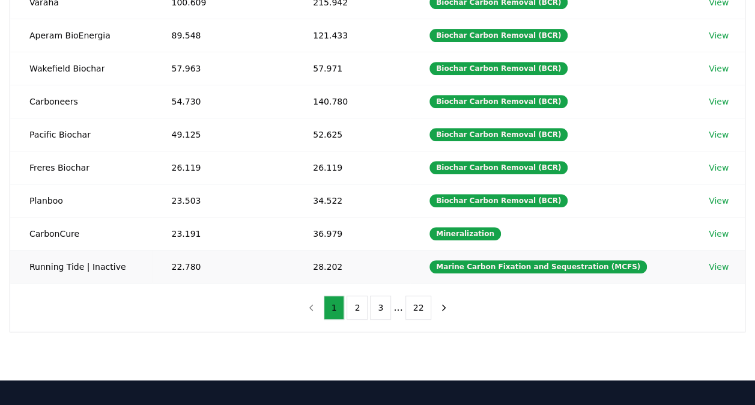
click at [715, 261] on link "View" at bounding box center [719, 267] width 20 height 12
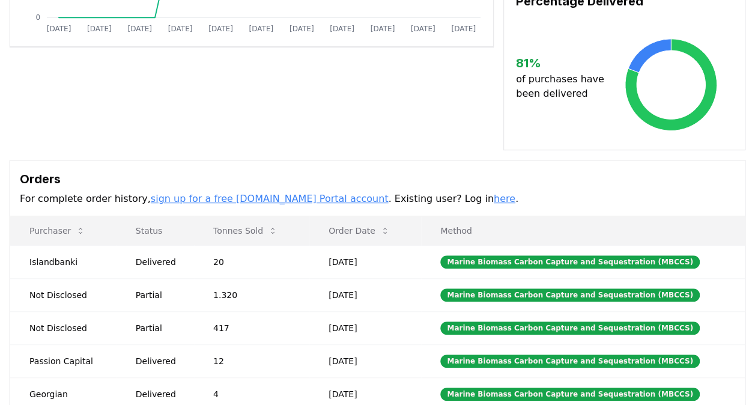
scroll to position [481, 0]
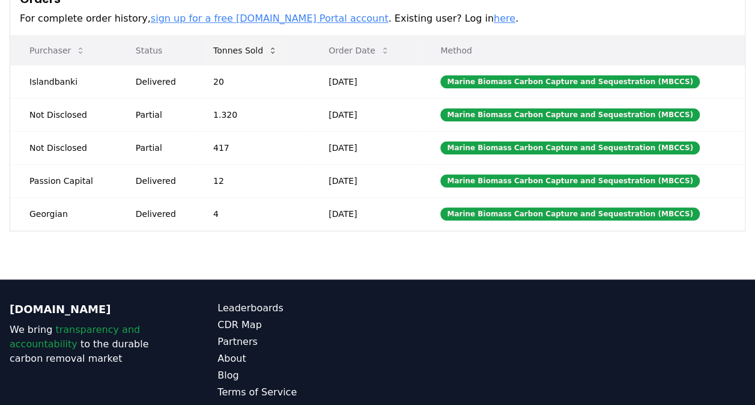
click at [231, 44] on button "Tonnes Sold" at bounding box center [245, 50] width 83 height 24
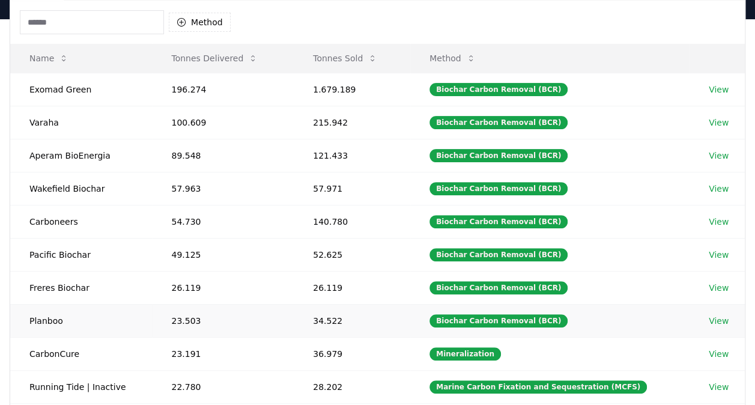
scroll to position [240, 0]
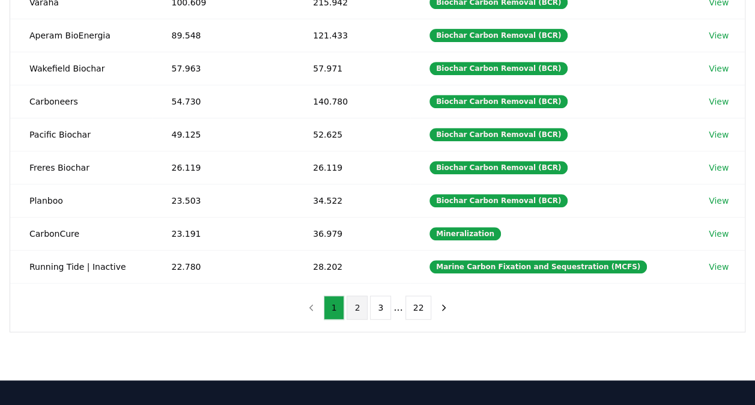
click at [352, 296] on button "2" at bounding box center [357, 308] width 21 height 24
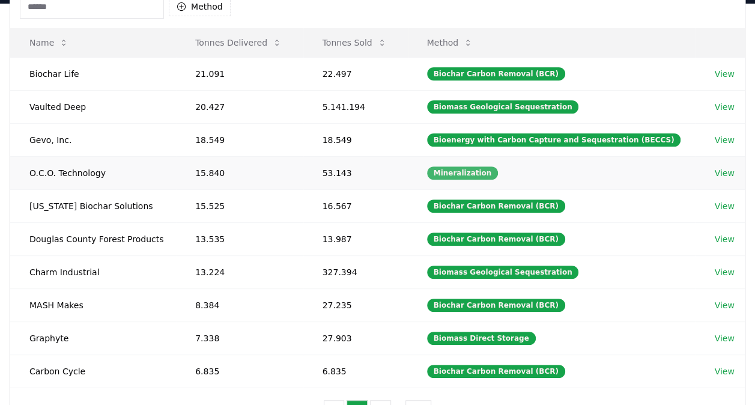
scroll to position [120, 0]
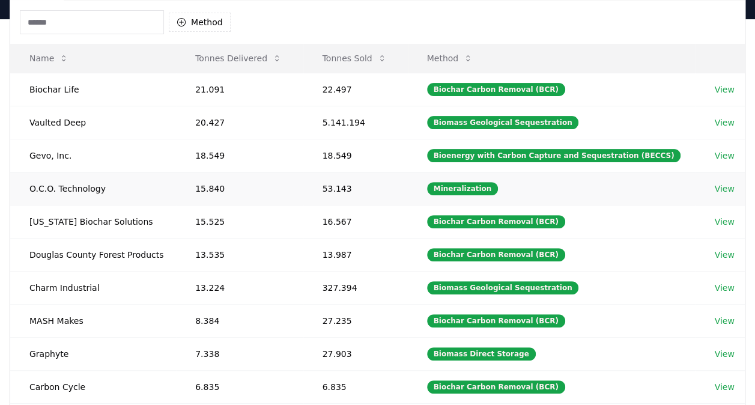
click at [723, 189] on link "View" at bounding box center [724, 189] width 20 height 12
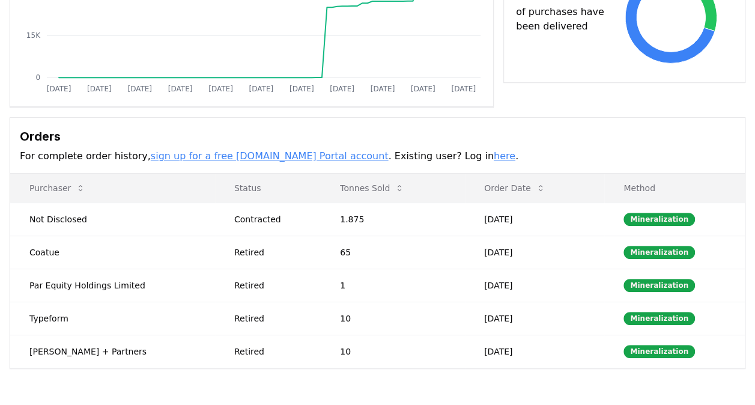
scroll to position [300, 0]
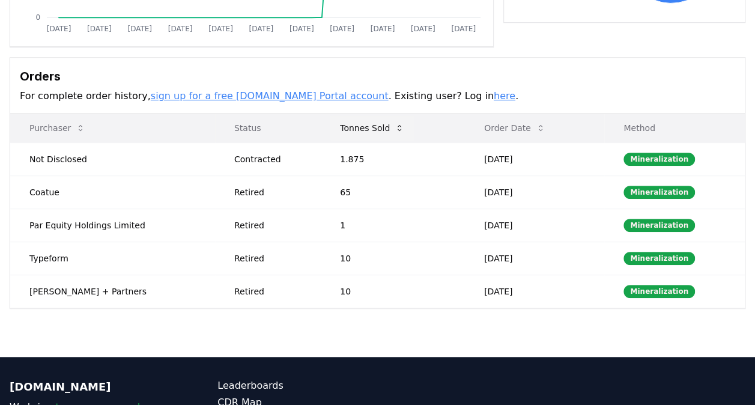
click at [367, 127] on button "Tonnes Sold" at bounding box center [371, 128] width 83 height 24
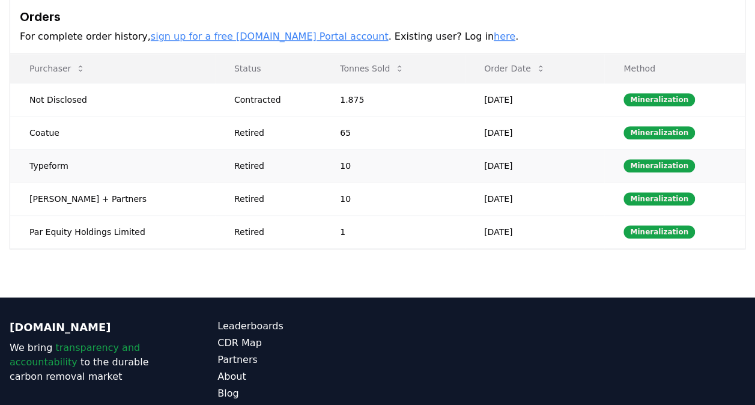
scroll to position [320, 0]
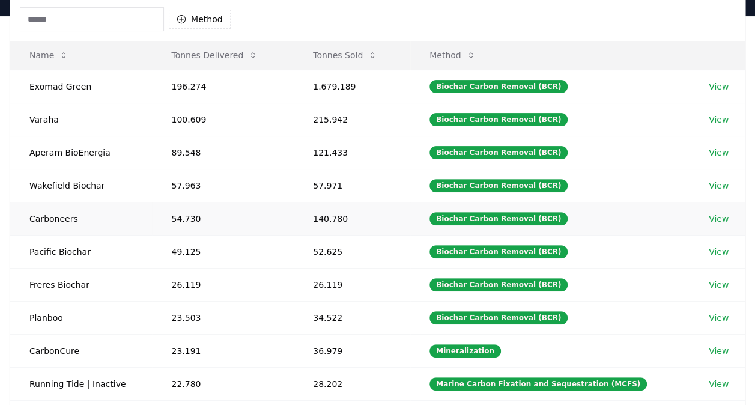
scroll to position [120, 0]
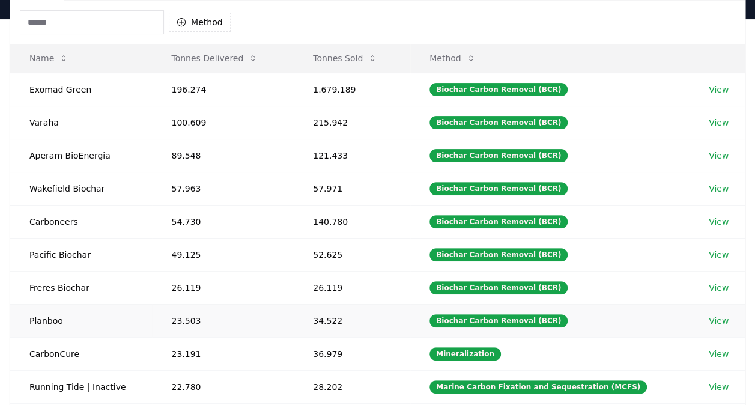
click at [709, 315] on link "View" at bounding box center [719, 321] width 20 height 12
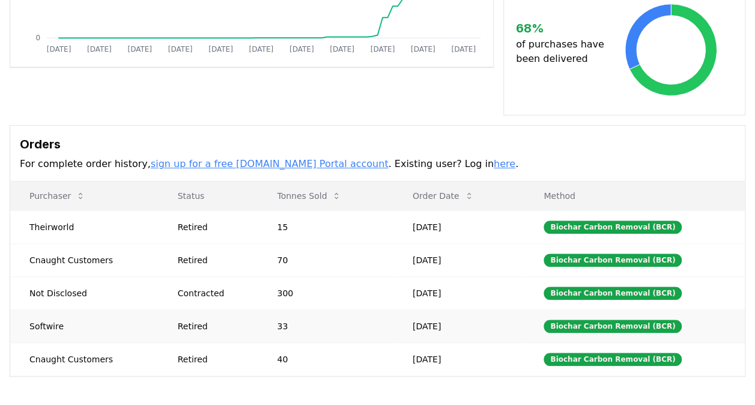
scroll to position [300, 0]
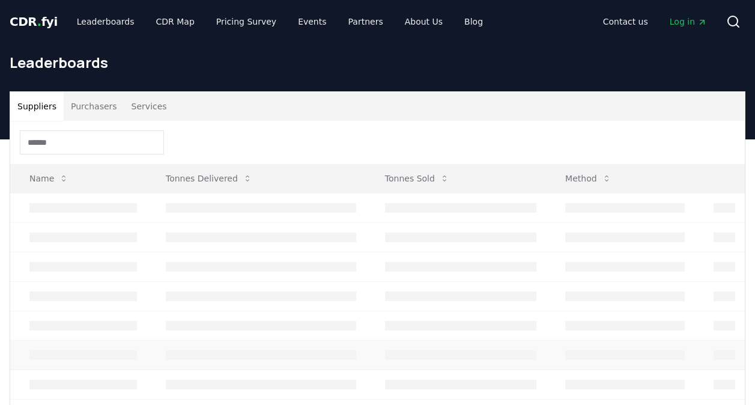
scroll to position [120, 0]
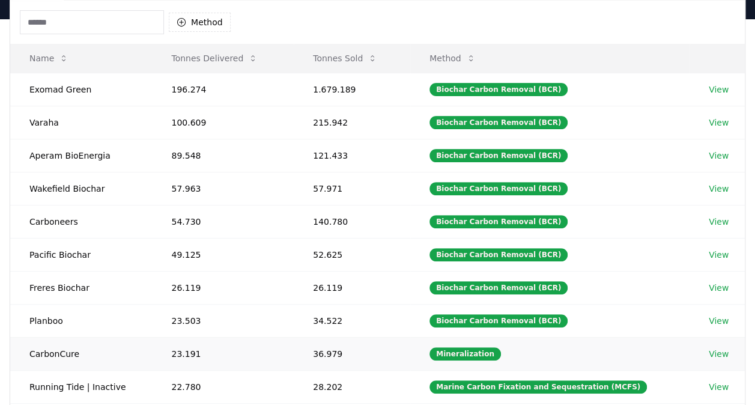
click at [711, 351] on link "View" at bounding box center [719, 354] width 20 height 12
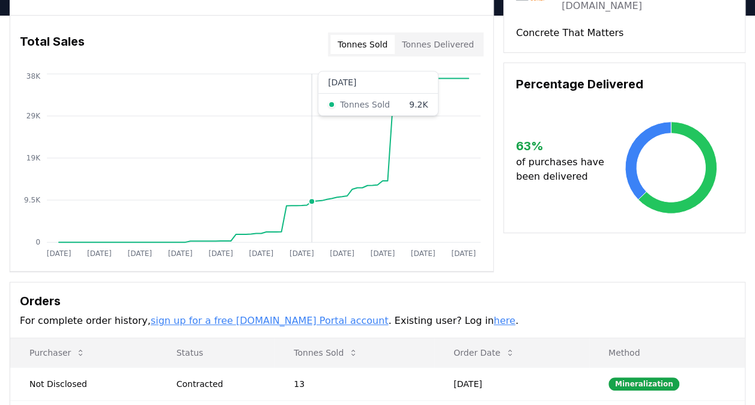
scroll to position [240, 0]
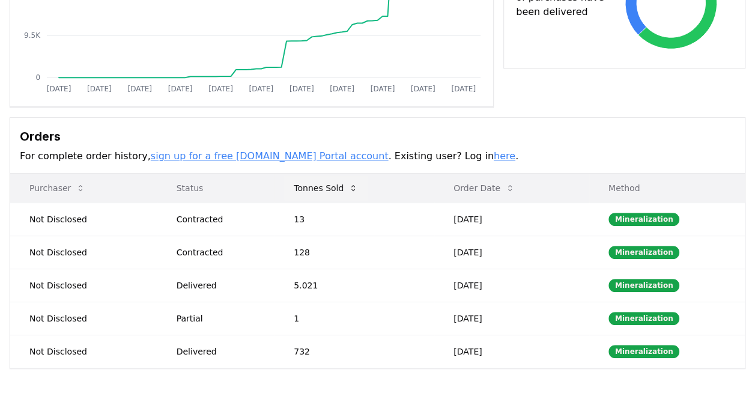
click at [340, 183] on button "Tonnes Sold" at bounding box center [325, 188] width 83 height 24
click at [189, 217] on div "Delivered" at bounding box center [221, 219] width 89 height 12
click at [189, 216] on div "Delivered" at bounding box center [221, 219] width 89 height 12
drag, startPoint x: 189, startPoint y: 216, endPoint x: 327, endPoint y: 220, distance: 138.8
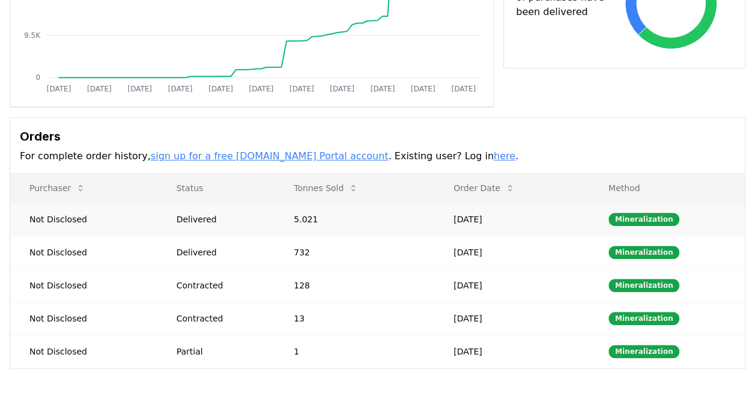
click at [327, 220] on td "5.021" at bounding box center [355, 218] width 160 height 33
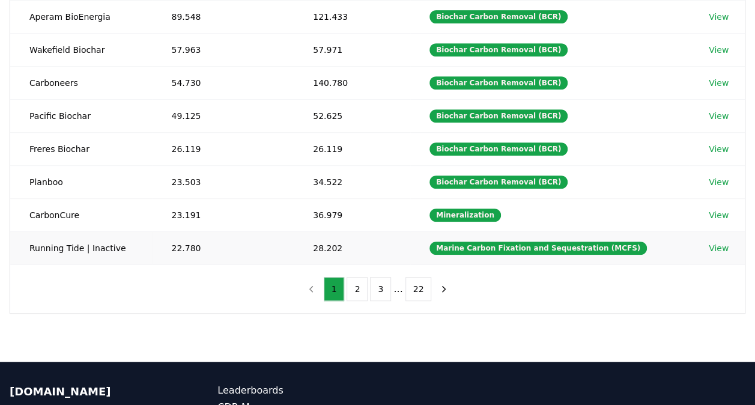
scroll to position [240, 0]
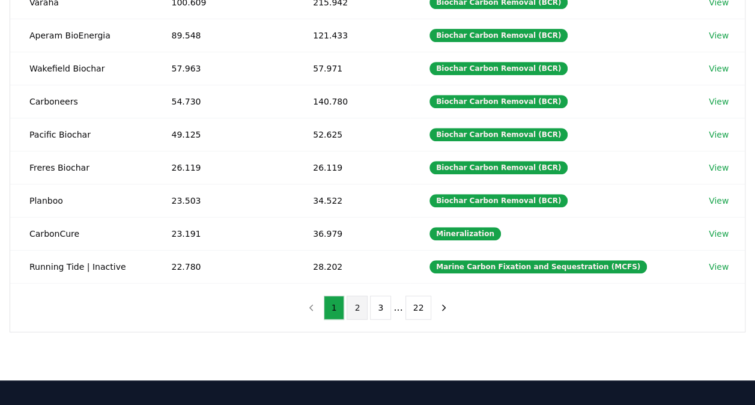
click at [360, 297] on button "2" at bounding box center [357, 308] width 21 height 24
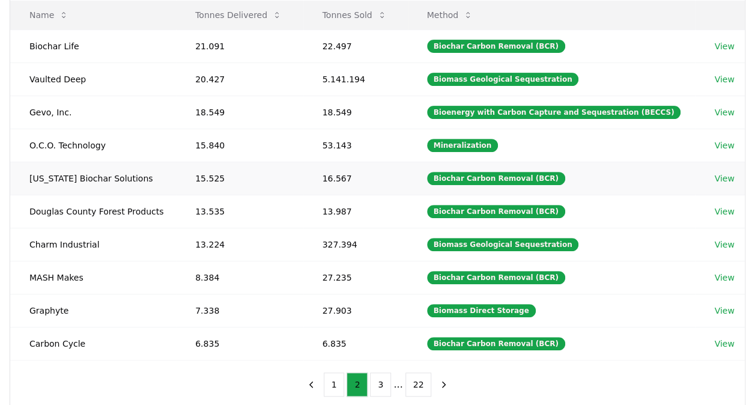
scroll to position [120, 0]
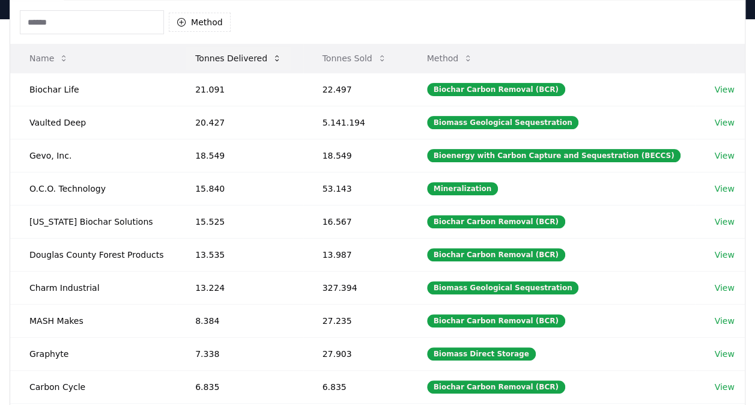
click at [252, 59] on button "Tonnes Delivered" at bounding box center [239, 58] width 106 height 24
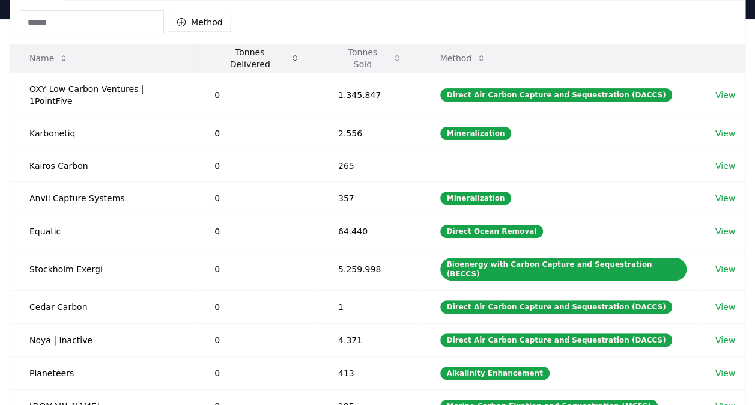
click at [252, 59] on button "Tonnes Delivered" at bounding box center [257, 58] width 105 height 24
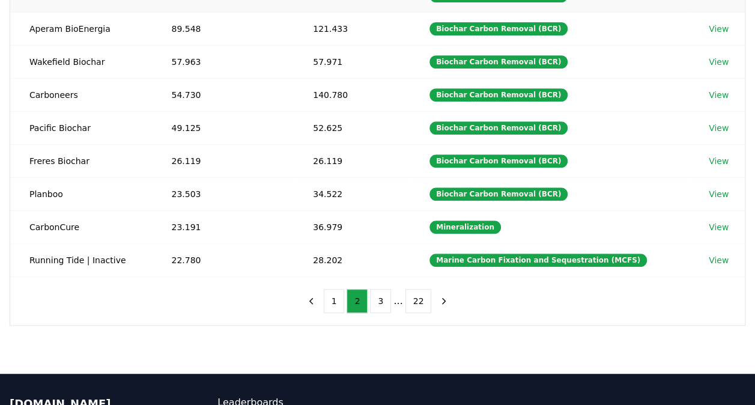
scroll to position [300, 0]
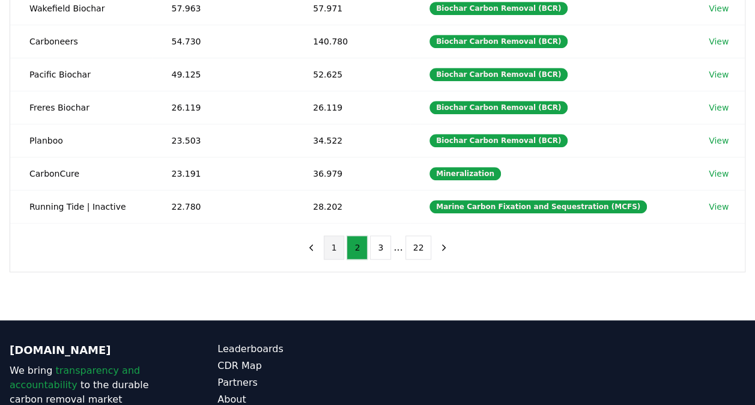
click at [335, 246] on button "1" at bounding box center [334, 247] width 21 height 24
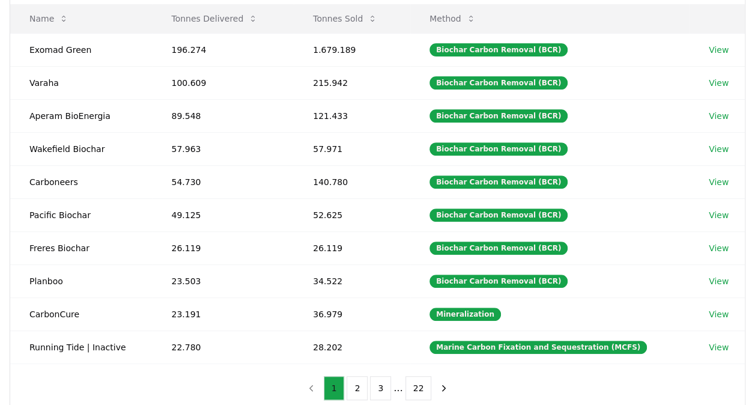
scroll to position [240, 0]
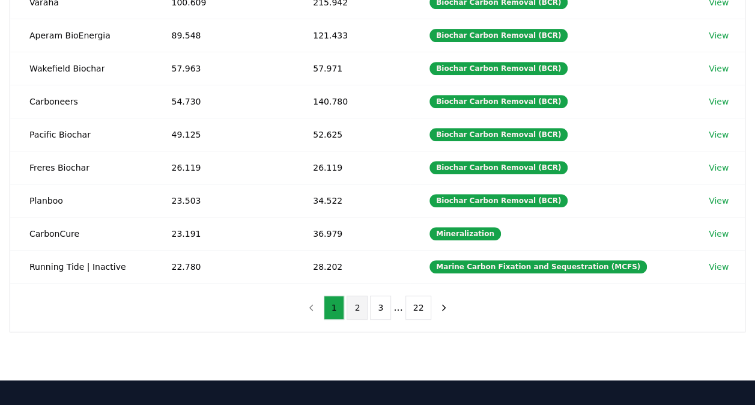
click at [362, 300] on button "2" at bounding box center [357, 308] width 21 height 24
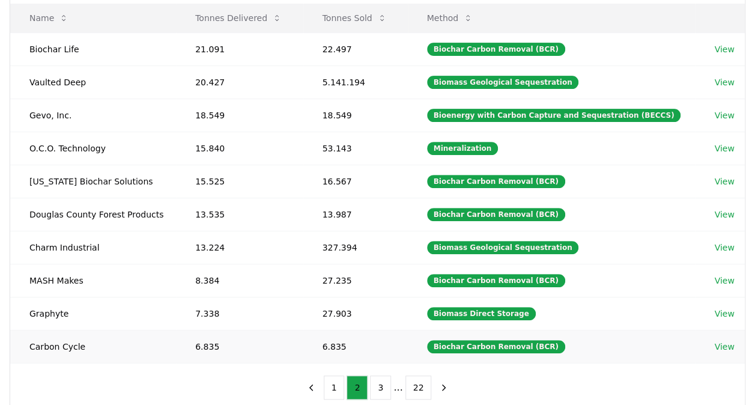
scroll to position [60, 0]
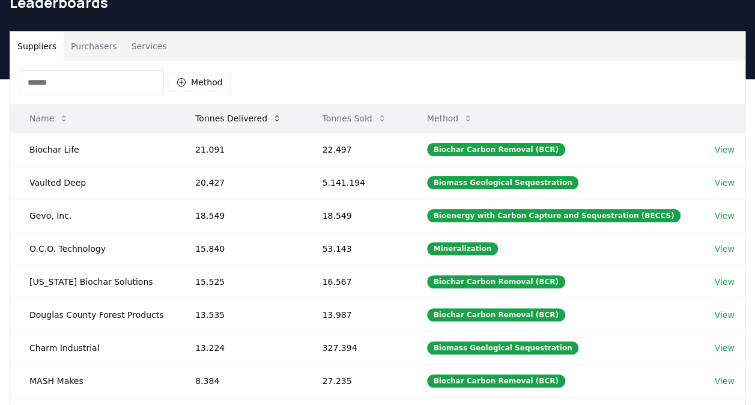
click at [225, 114] on button "Tonnes Delivered" at bounding box center [239, 118] width 106 height 24
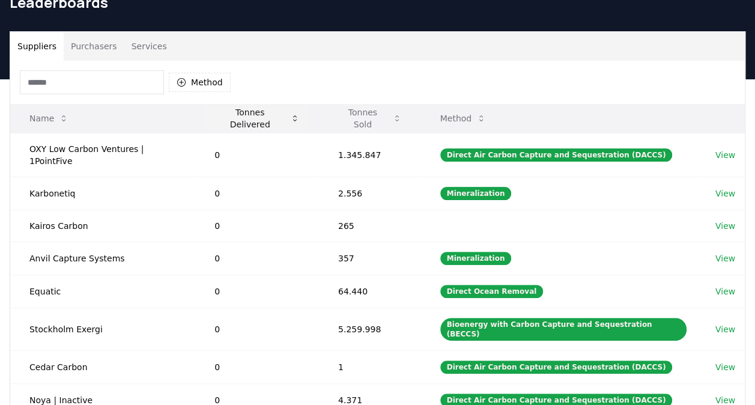
click at [225, 114] on button "Tonnes Delivered" at bounding box center [257, 118] width 105 height 24
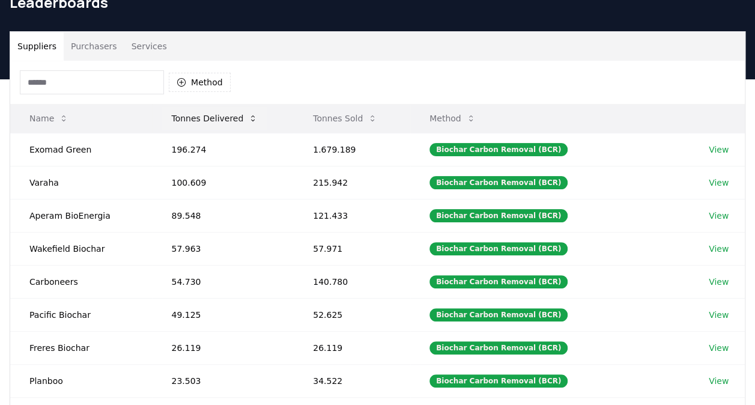
click at [225, 114] on button "Tonnes Delivered" at bounding box center [215, 118] width 106 height 24
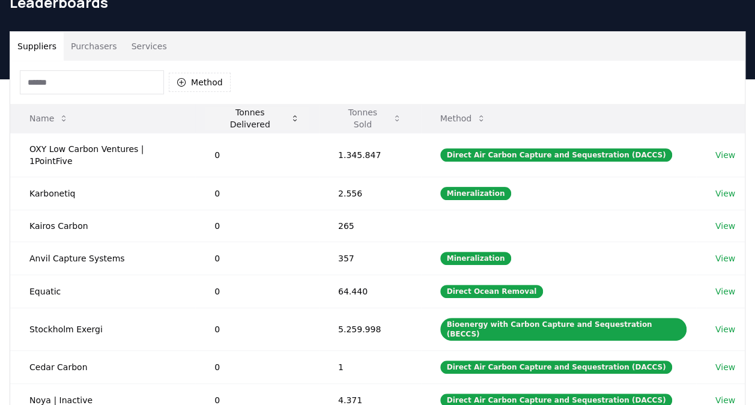
click at [225, 114] on button "Tonnes Delivered" at bounding box center [257, 118] width 105 height 24
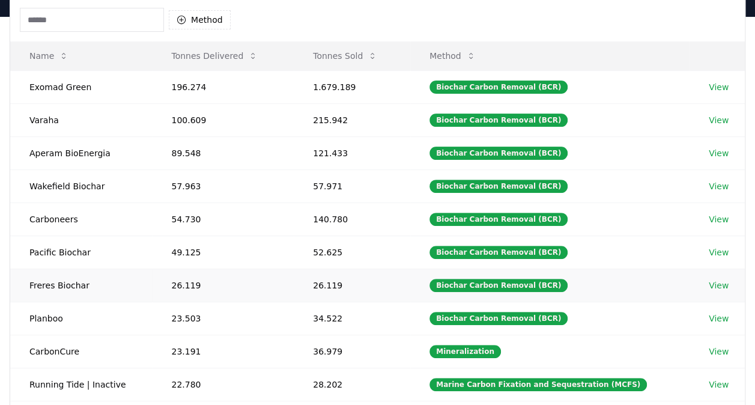
scroll to position [180, 0]
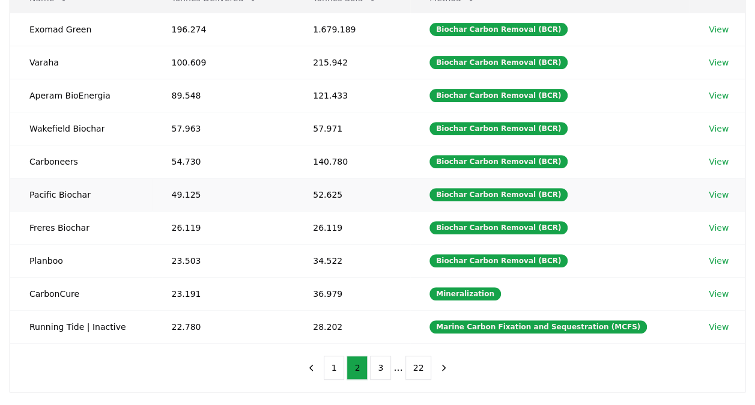
click at [717, 193] on link "View" at bounding box center [719, 195] width 20 height 12
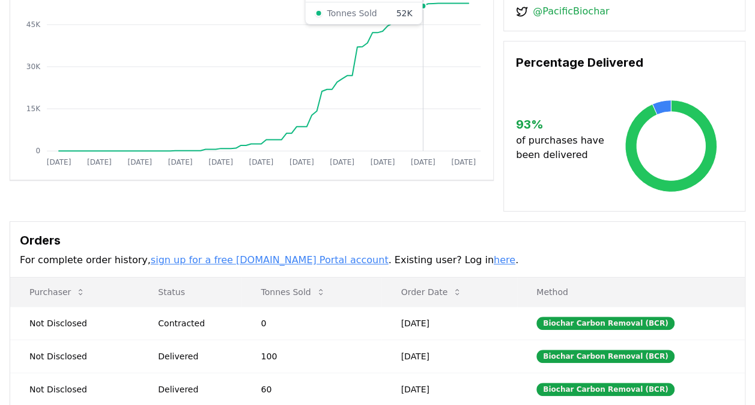
scroll to position [300, 0]
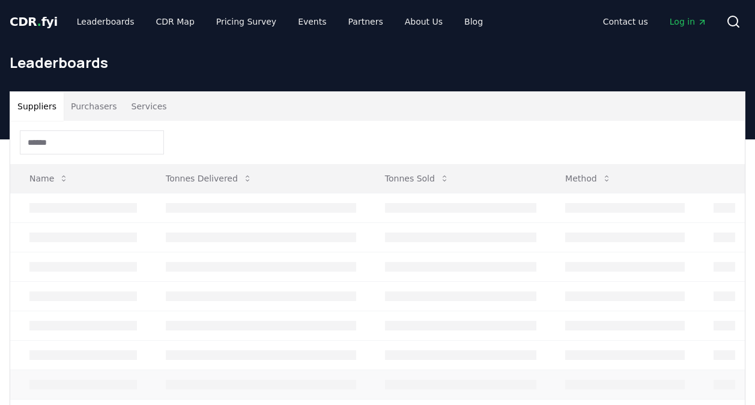
scroll to position [180, 0]
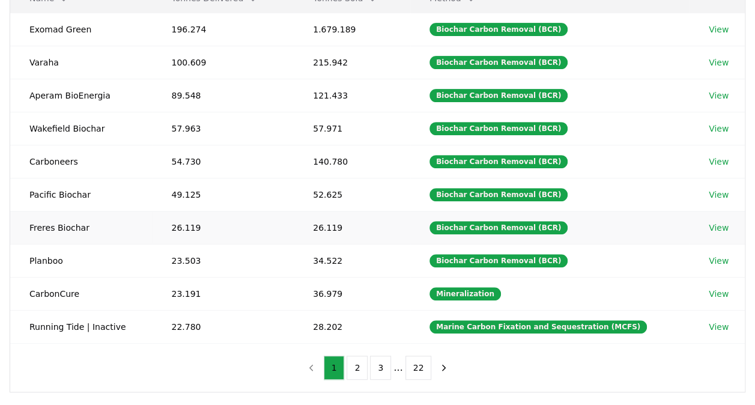
click at [721, 222] on link "View" at bounding box center [719, 228] width 20 height 12
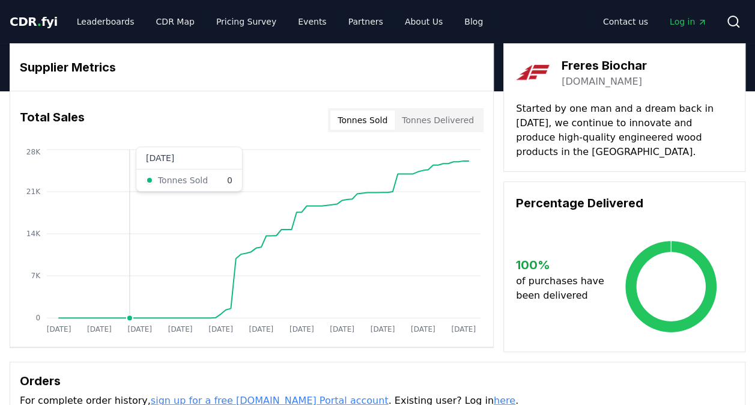
scroll to position [240, 0]
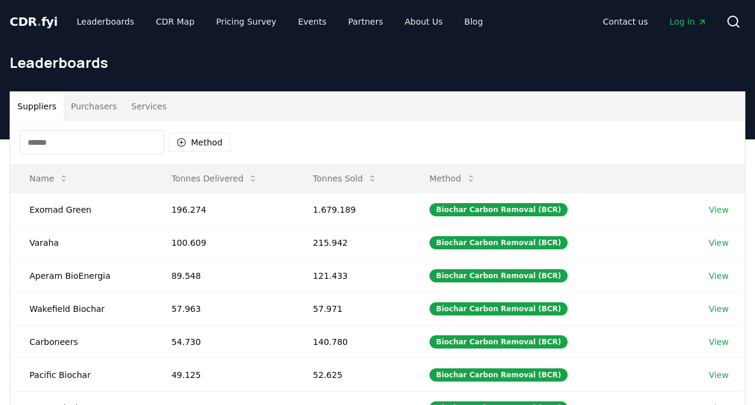
scroll to position [180, 0]
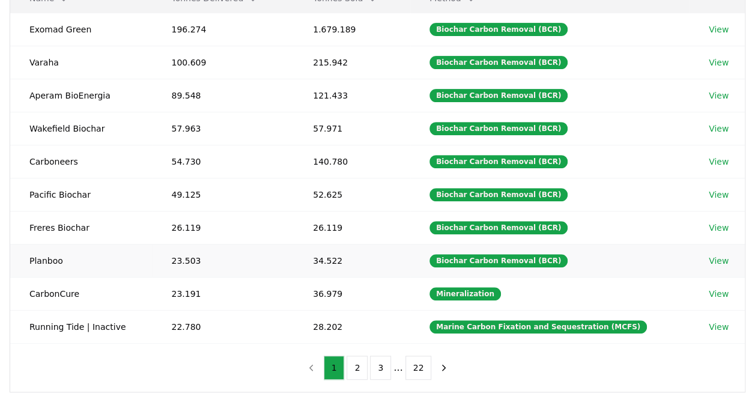
click at [720, 255] on link "View" at bounding box center [719, 261] width 20 height 12
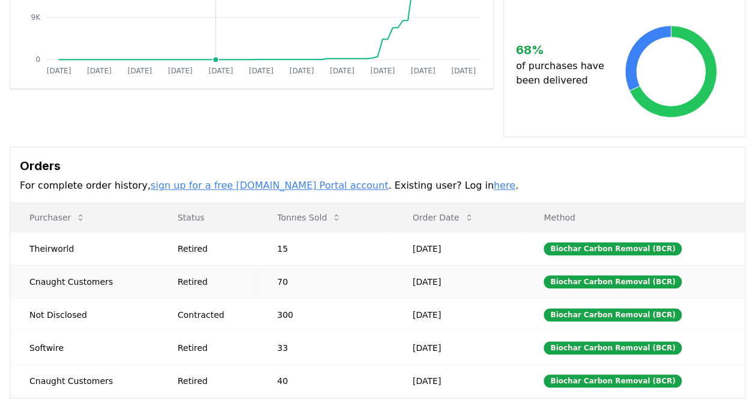
scroll to position [300, 0]
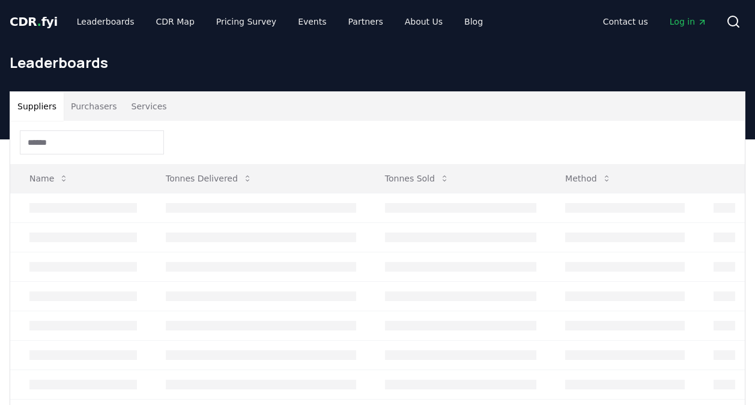
scroll to position [180, 0]
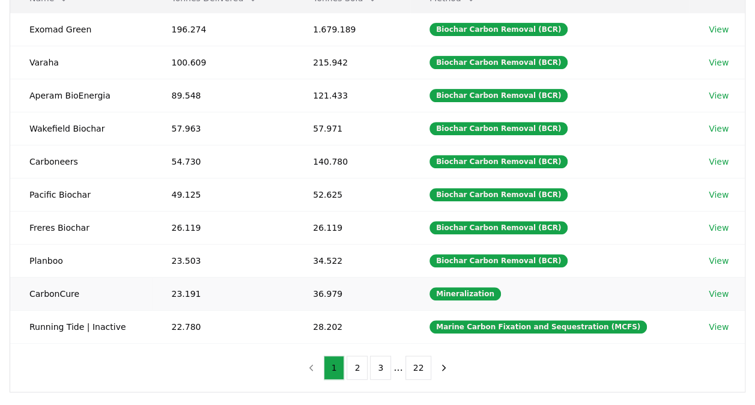
click at [713, 288] on link "View" at bounding box center [719, 294] width 20 height 12
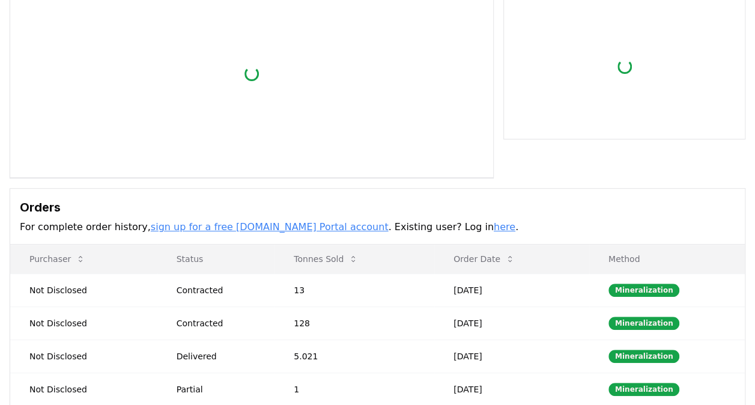
scroll to position [300, 0]
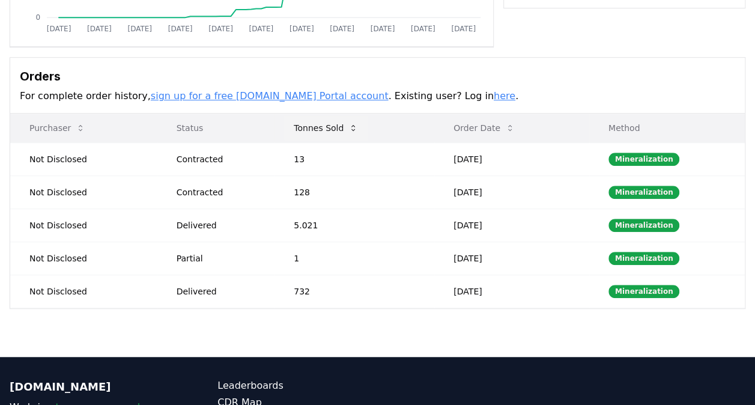
click at [329, 127] on button "Tonnes Sold" at bounding box center [325, 128] width 83 height 24
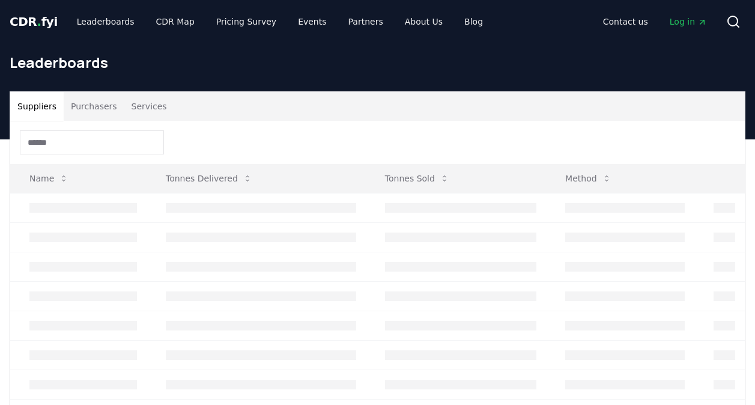
scroll to position [180, 0]
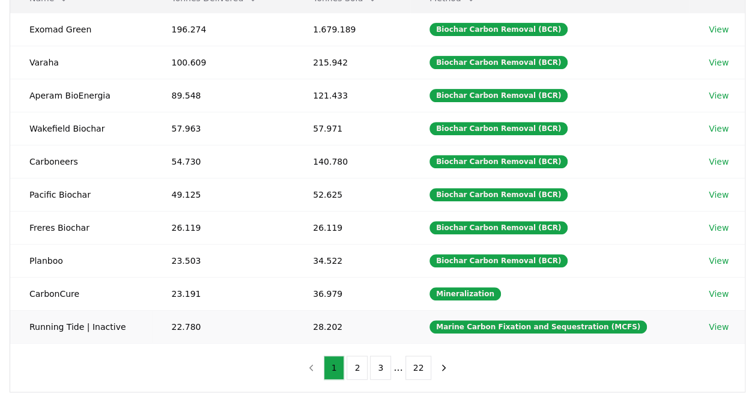
click at [720, 323] on link "View" at bounding box center [719, 327] width 20 height 12
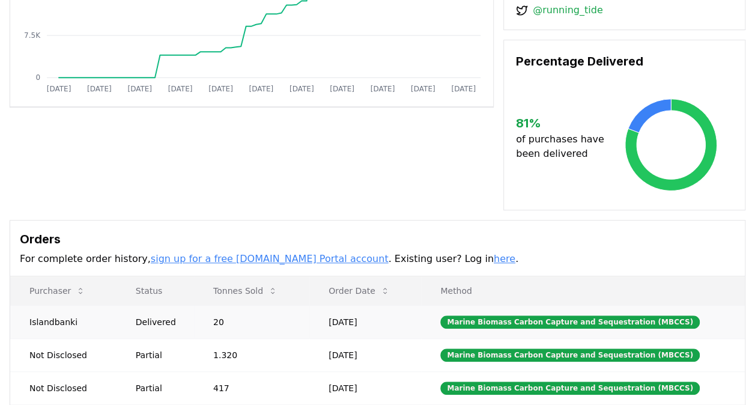
scroll to position [420, 0]
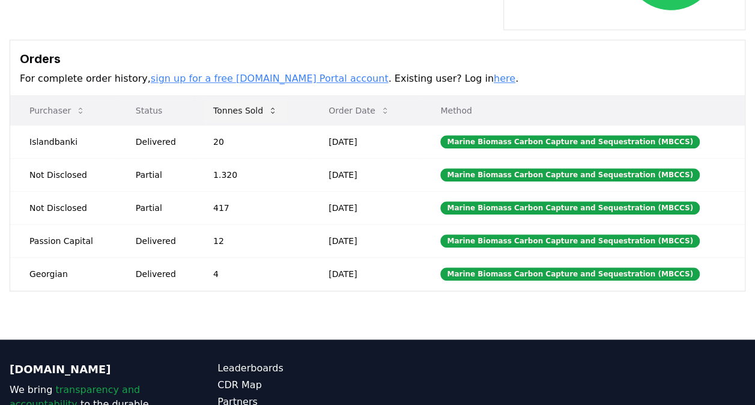
click at [255, 105] on button "Tonnes Sold" at bounding box center [245, 111] width 83 height 24
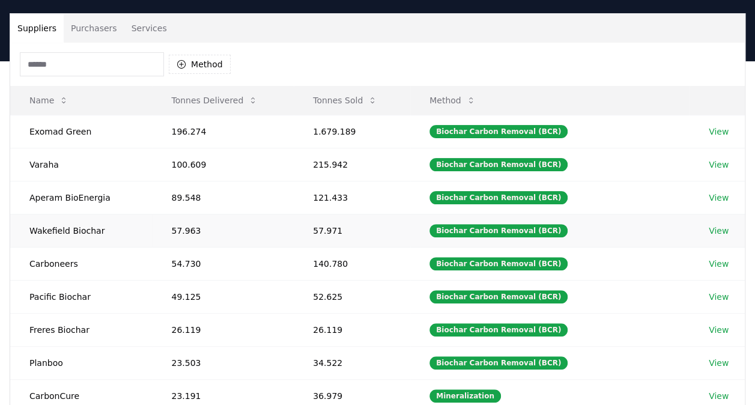
scroll to position [60, 0]
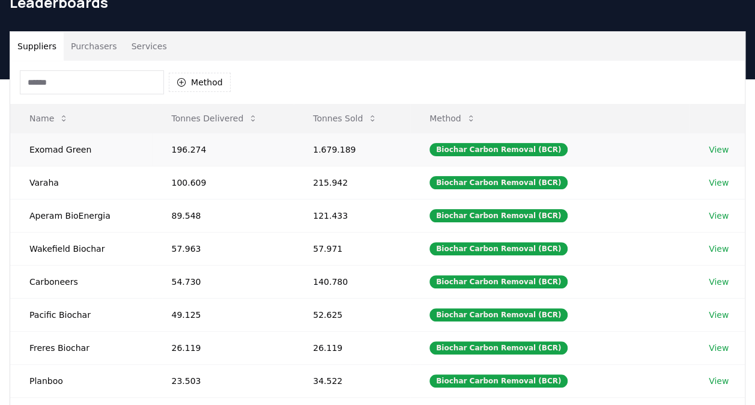
click at [722, 147] on link "View" at bounding box center [719, 150] width 20 height 12
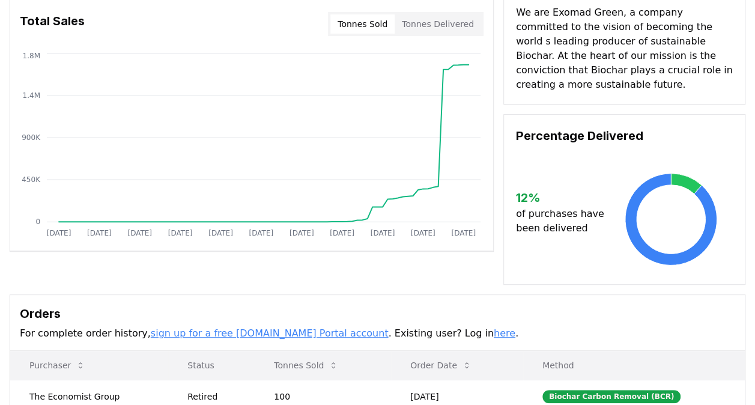
scroll to position [240, 0]
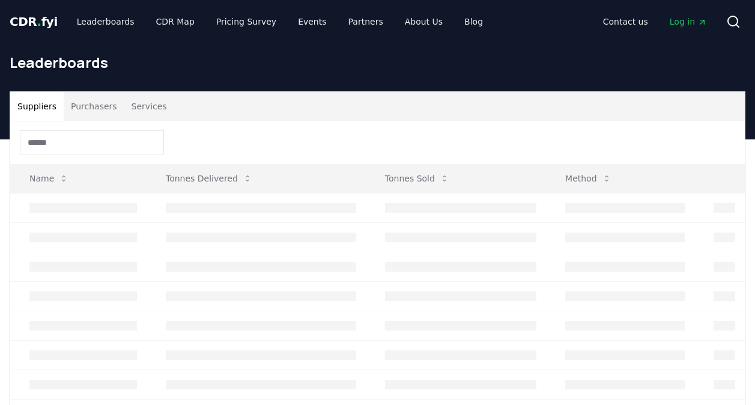
scroll to position [60, 0]
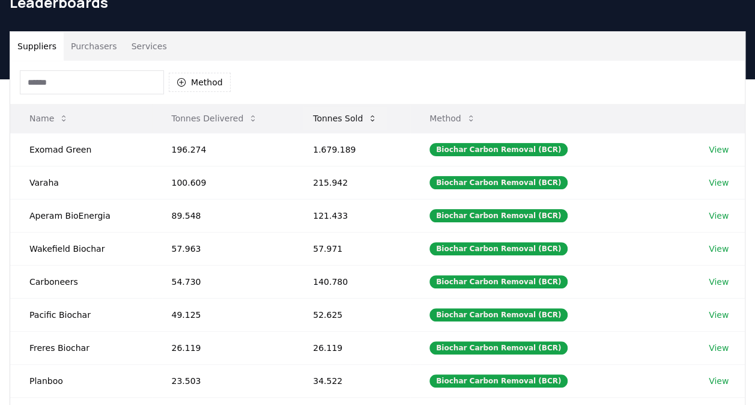
click at [332, 111] on button "Tonnes Sold" at bounding box center [344, 118] width 83 height 24
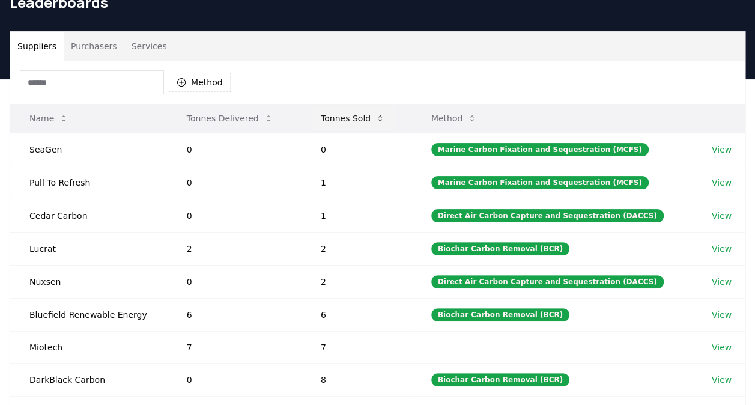
click at [332, 111] on button "Tonnes Sold" at bounding box center [352, 118] width 83 height 24
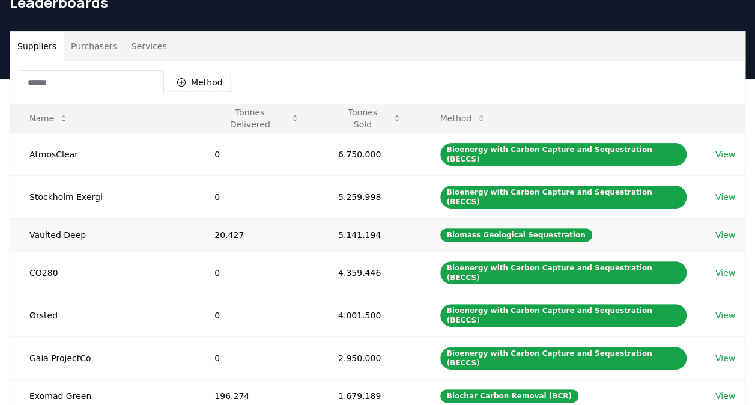
click at [718, 229] on link "View" at bounding box center [725, 235] width 20 height 12
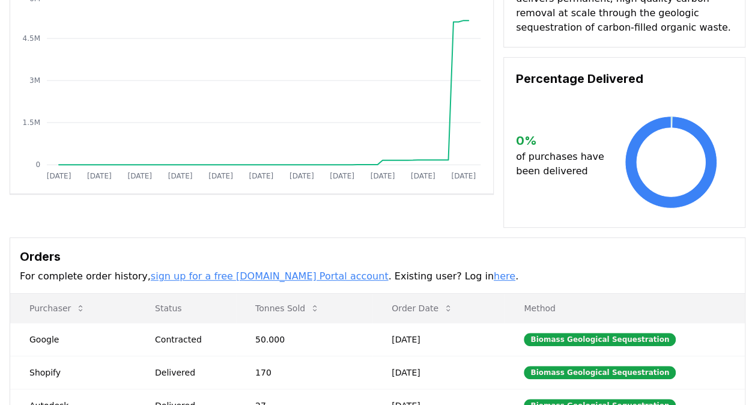
scroll to position [300, 0]
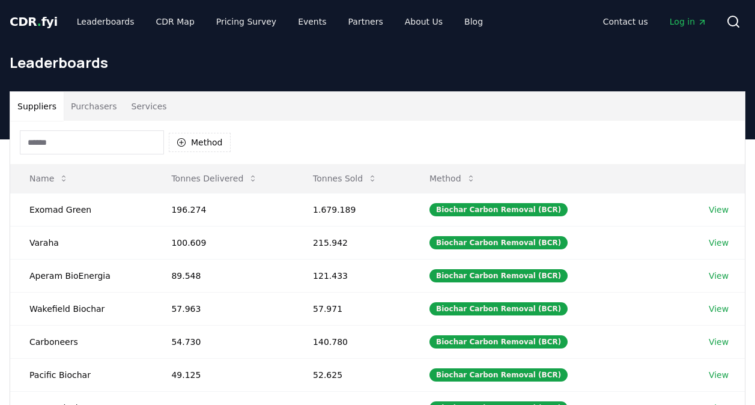
scroll to position [60, 0]
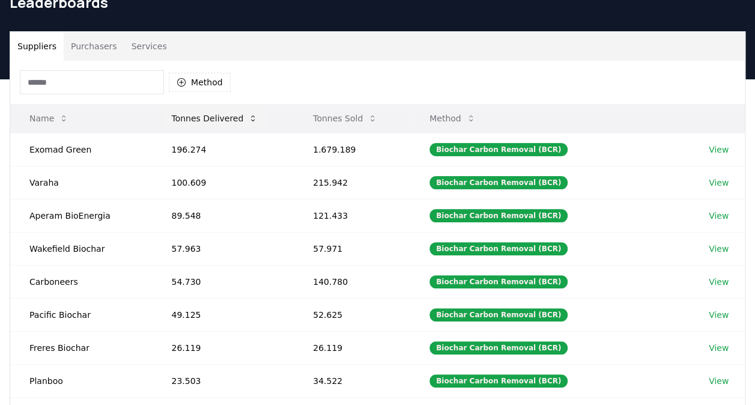
click at [219, 119] on button "Tonnes Delivered" at bounding box center [215, 118] width 106 height 24
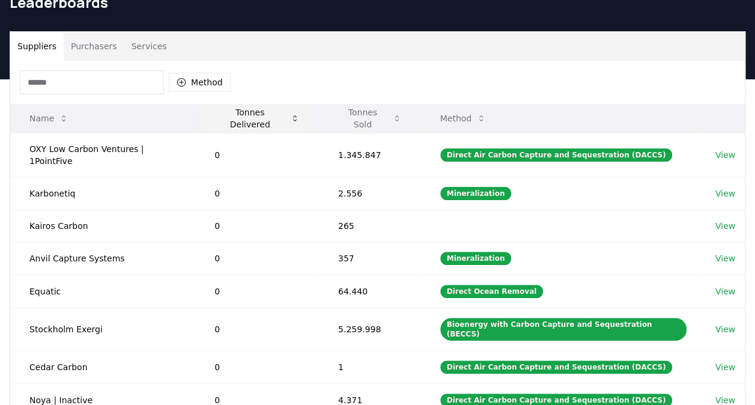
click at [219, 119] on button "Tonnes Delivered" at bounding box center [257, 118] width 105 height 24
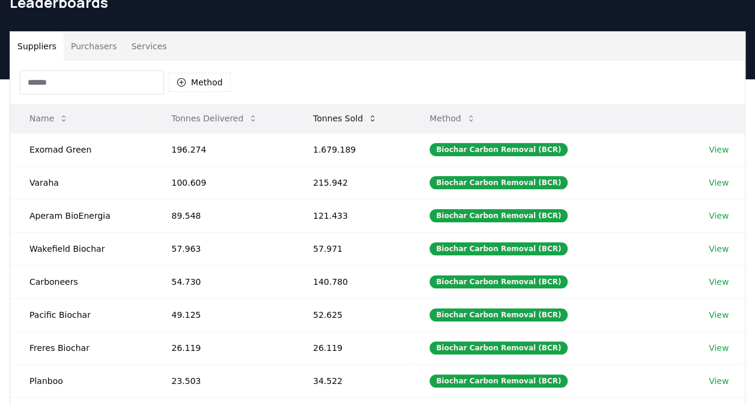
click at [335, 118] on button "Tonnes Sold" at bounding box center [344, 118] width 83 height 24
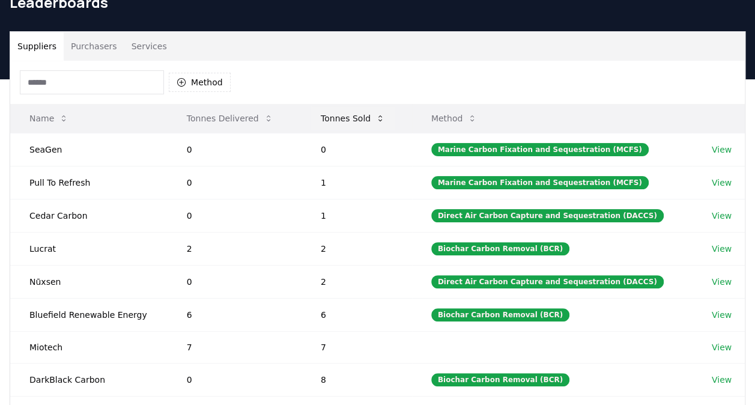
click at [335, 118] on button "Tonnes Sold" at bounding box center [352, 118] width 83 height 24
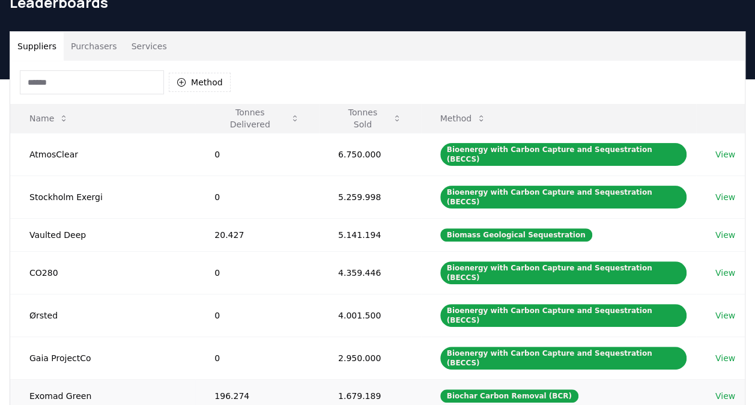
click at [718, 390] on link "View" at bounding box center [725, 396] width 20 height 12
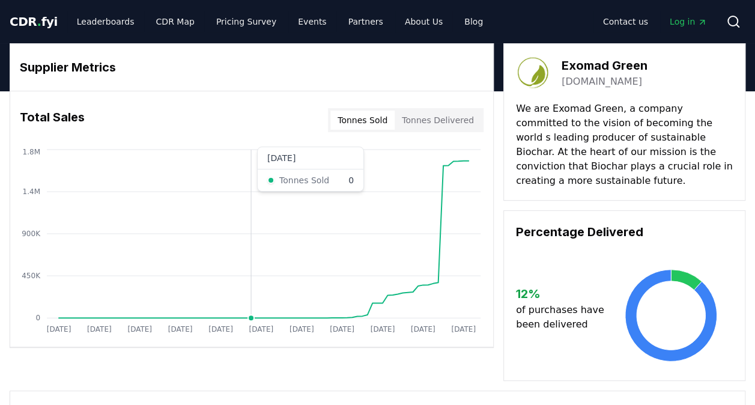
scroll to position [240, 0]
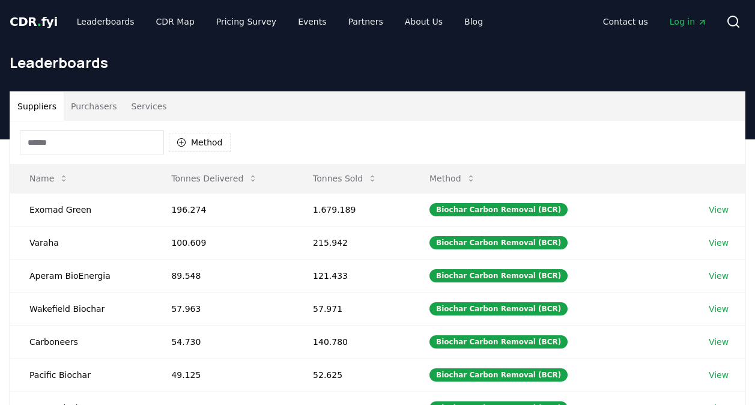
scroll to position [60, 0]
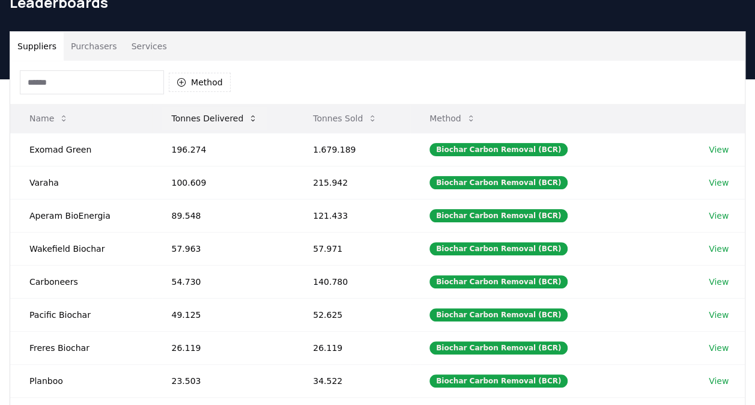
click at [222, 119] on button "Tonnes Delivered" at bounding box center [215, 118] width 106 height 24
click at [335, 111] on button "Tonnes Sold" at bounding box center [344, 118] width 83 height 24
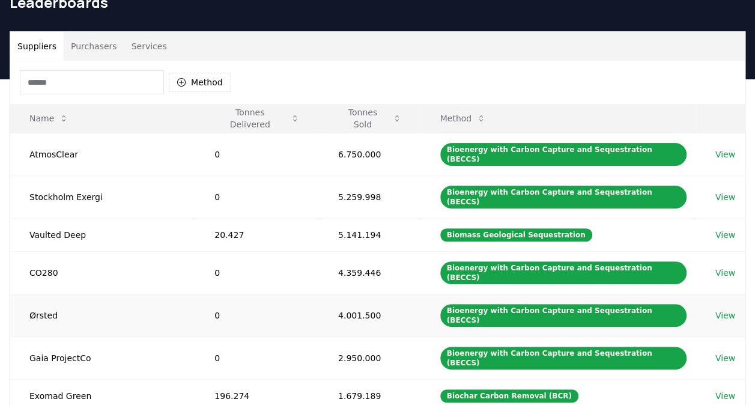
scroll to position [180, 0]
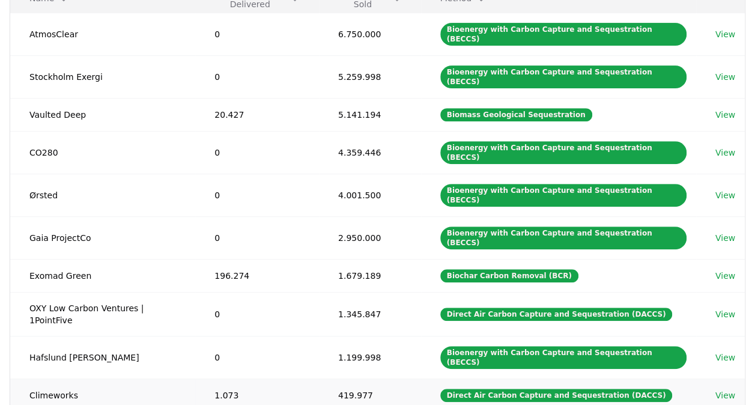
click at [726, 389] on link "View" at bounding box center [725, 395] width 20 height 12
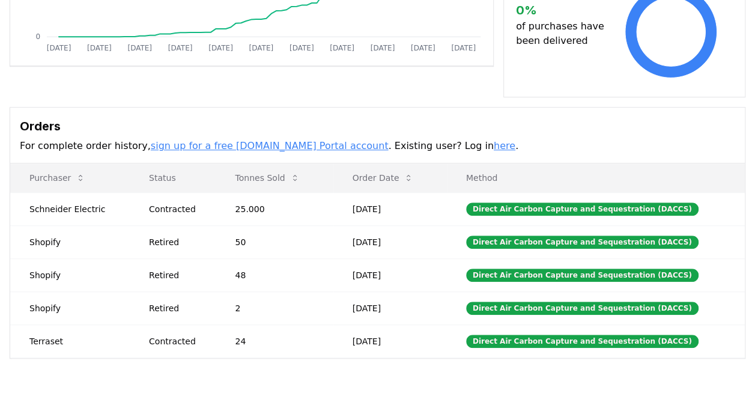
scroll to position [300, 0]
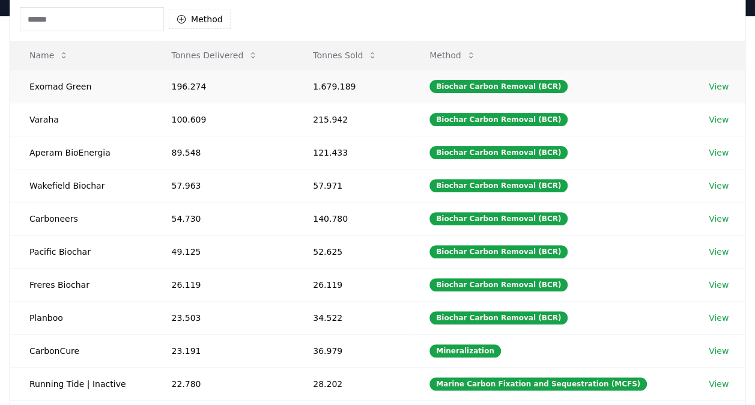
scroll to position [240, 0]
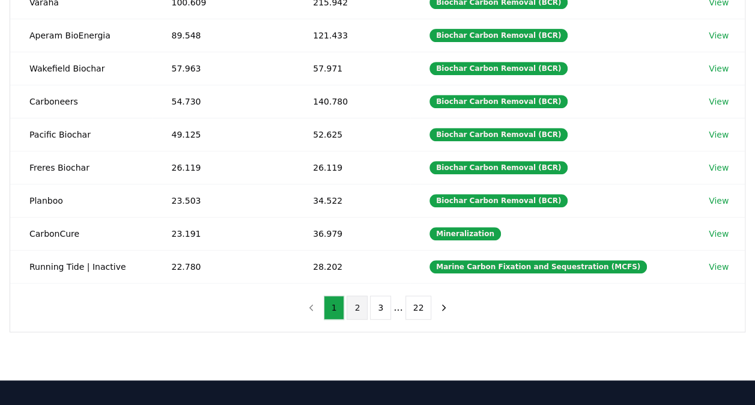
click at [367, 306] on button "2" at bounding box center [357, 308] width 21 height 24
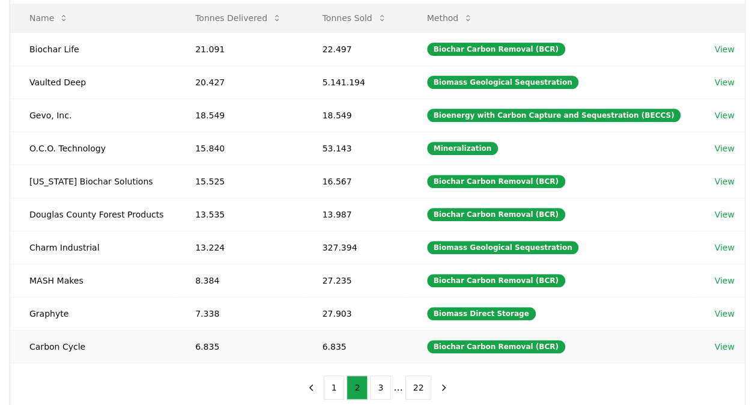
scroll to position [120, 0]
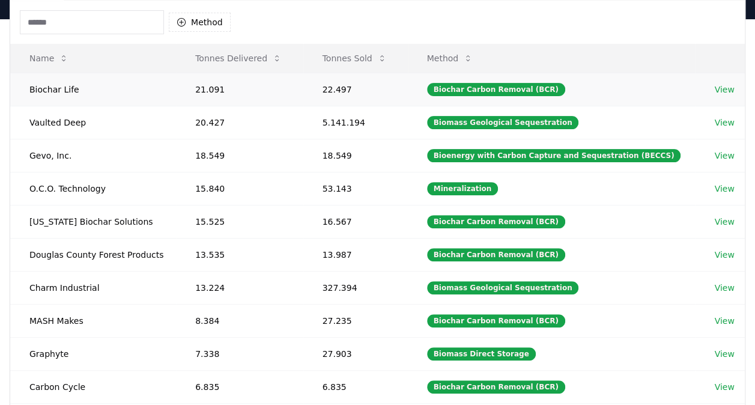
click at [719, 90] on link "View" at bounding box center [724, 89] width 20 height 12
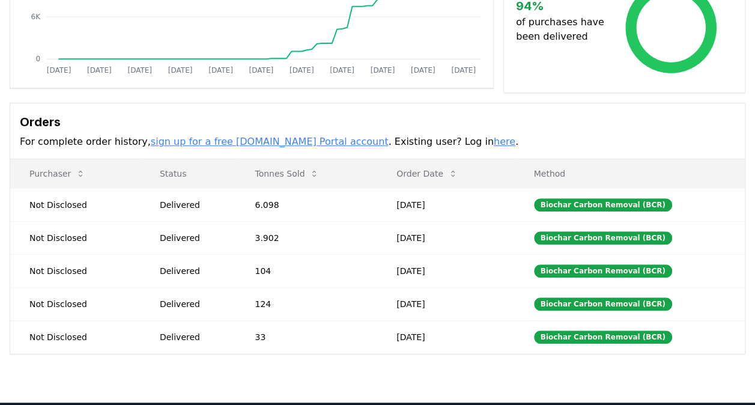
scroll to position [240, 0]
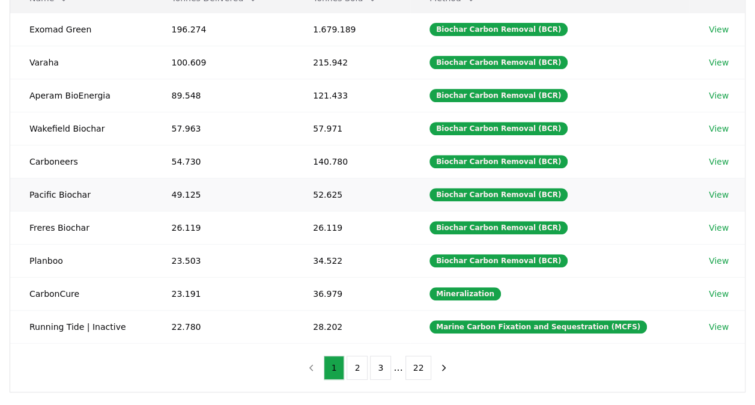
scroll to position [240, 0]
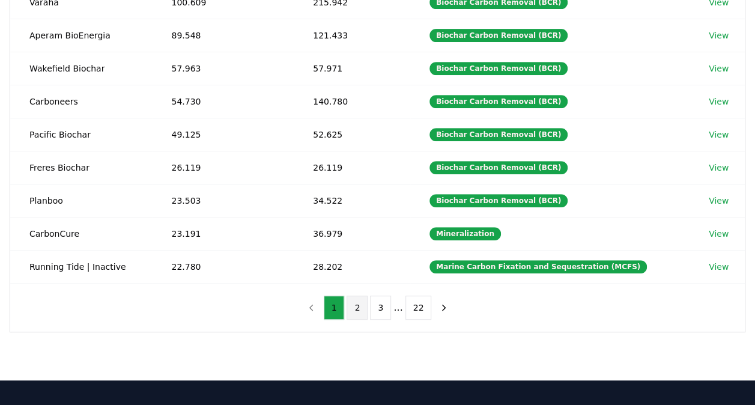
click at [354, 296] on button "2" at bounding box center [357, 308] width 21 height 24
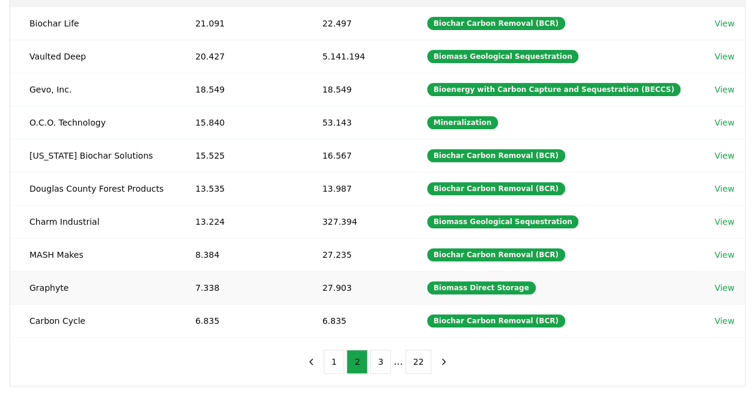
scroll to position [120, 0]
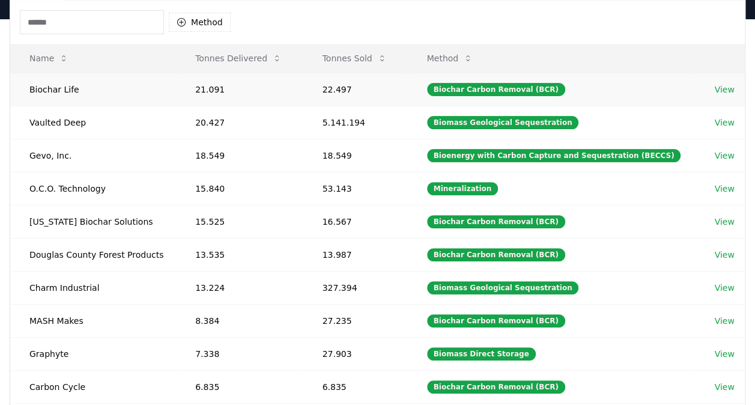
click at [716, 86] on link "View" at bounding box center [724, 89] width 20 height 12
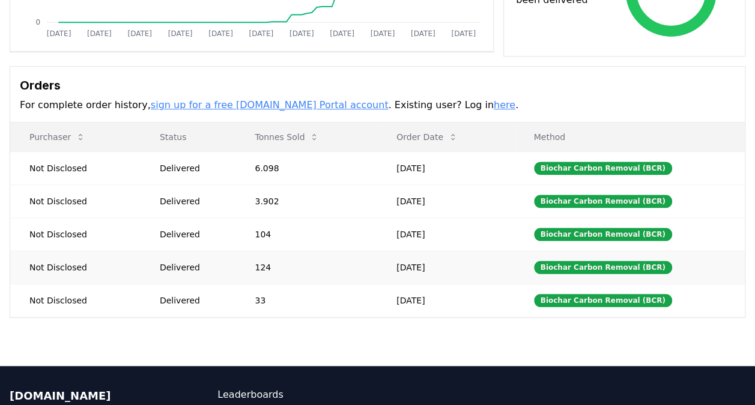
scroll to position [300, 0]
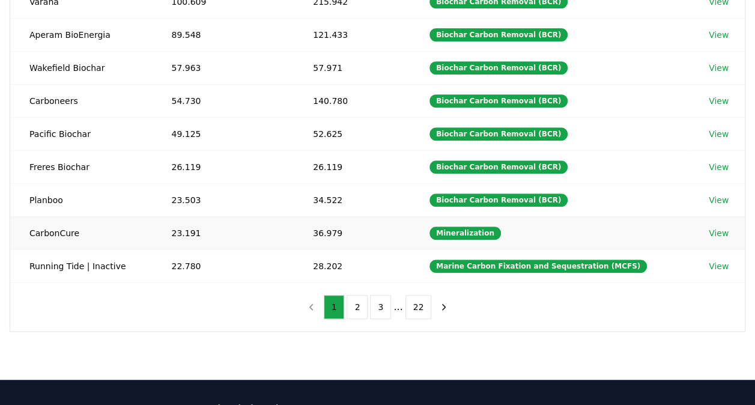
scroll to position [360, 0]
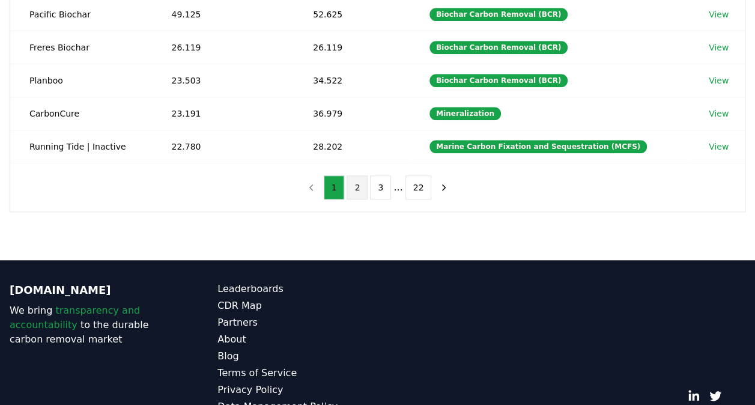
click at [360, 178] on button "2" at bounding box center [357, 187] width 21 height 24
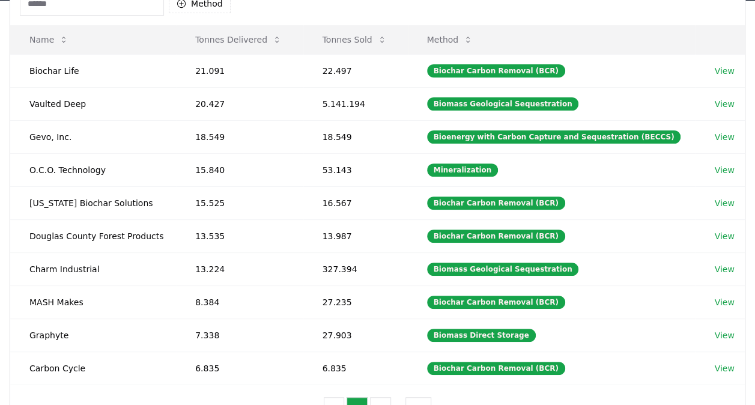
scroll to position [120, 0]
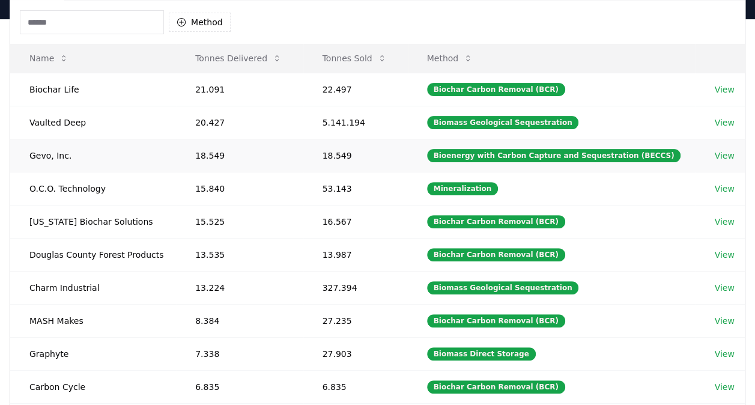
click at [724, 154] on link "View" at bounding box center [724, 156] width 20 height 12
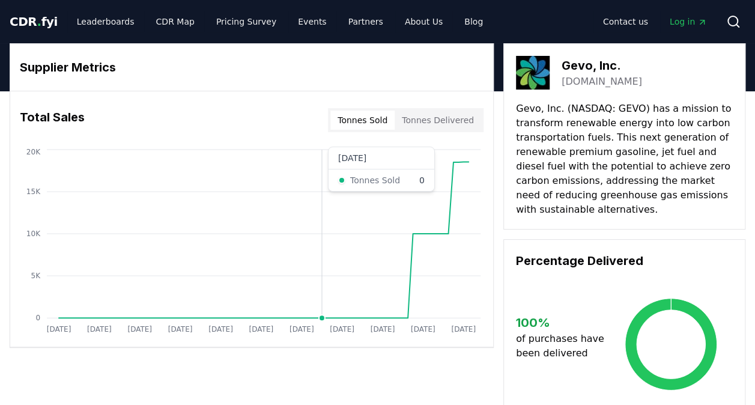
scroll to position [300, 0]
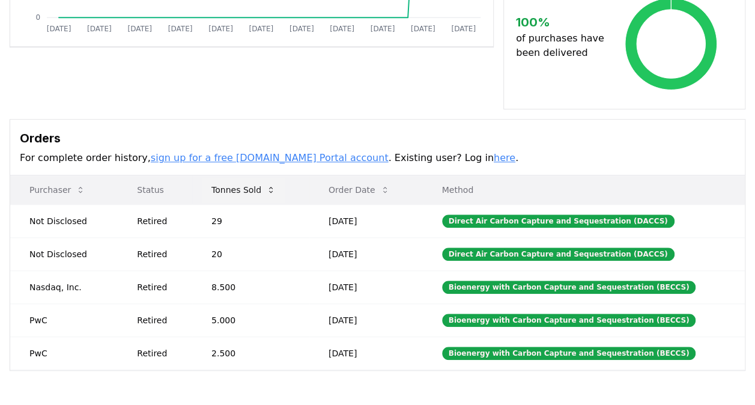
click at [239, 193] on button "Tonnes Sold" at bounding box center [243, 190] width 83 height 24
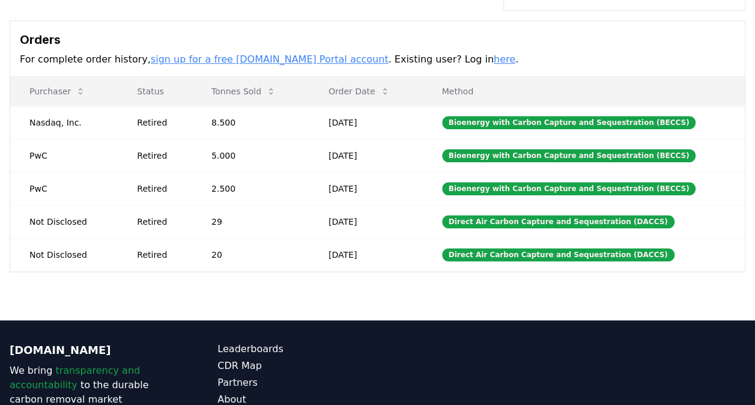
scroll to position [321, 0]
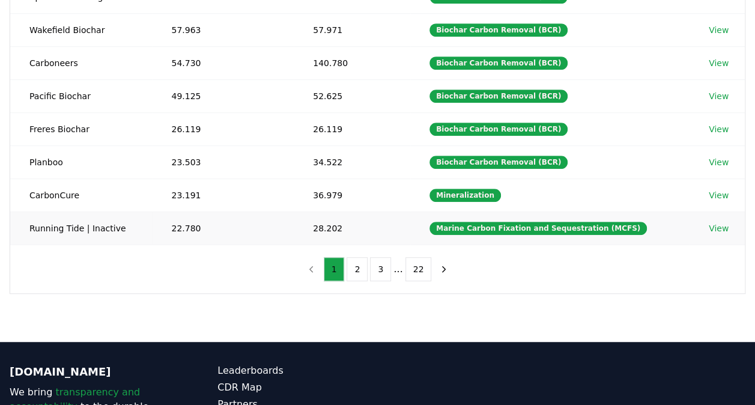
scroll to position [300, 0]
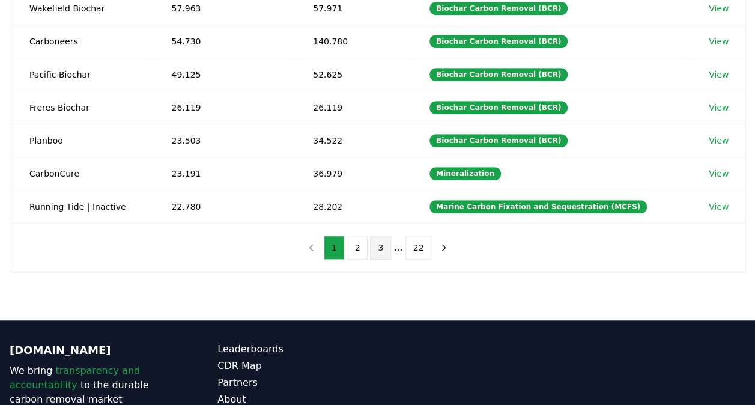
click at [371, 241] on button "3" at bounding box center [380, 247] width 21 height 24
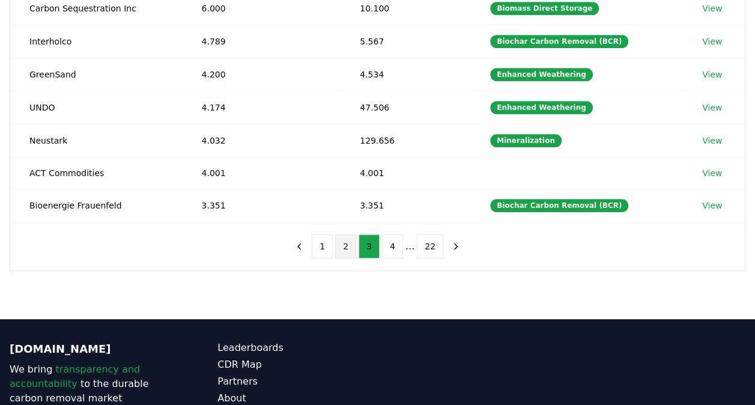
click at [353, 243] on button "2" at bounding box center [345, 246] width 21 height 24
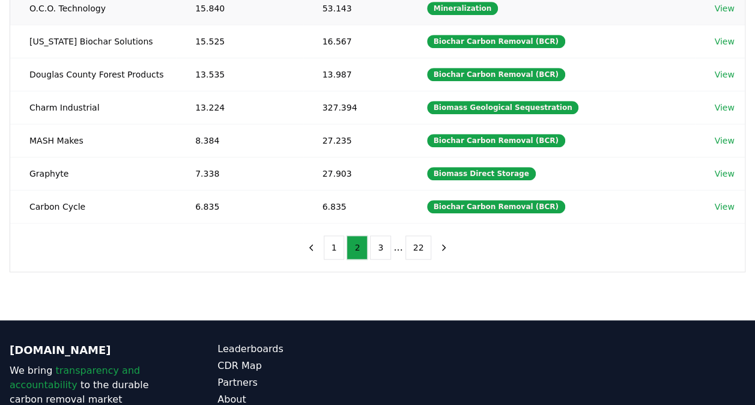
scroll to position [180, 0]
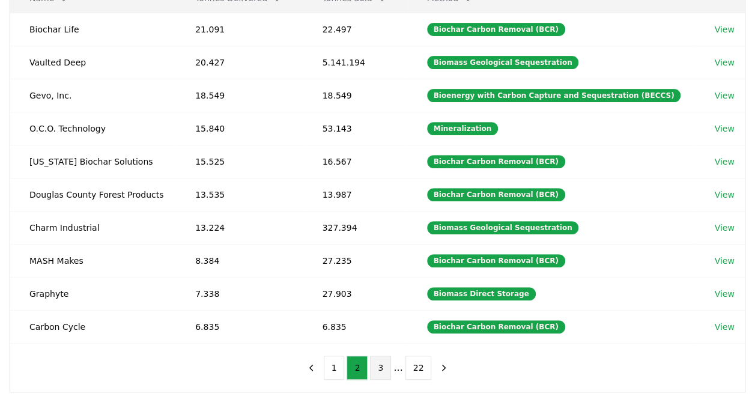
click at [372, 356] on button "3" at bounding box center [380, 368] width 21 height 24
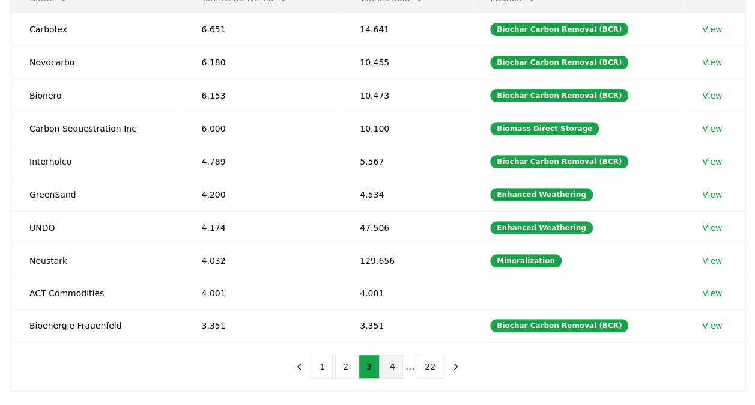
click at [396, 356] on button "4" at bounding box center [392, 366] width 21 height 24
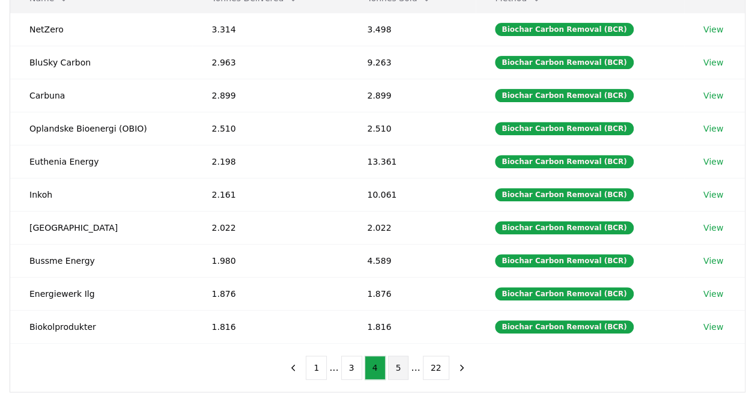
click at [396, 358] on button "5" at bounding box center [398, 368] width 21 height 24
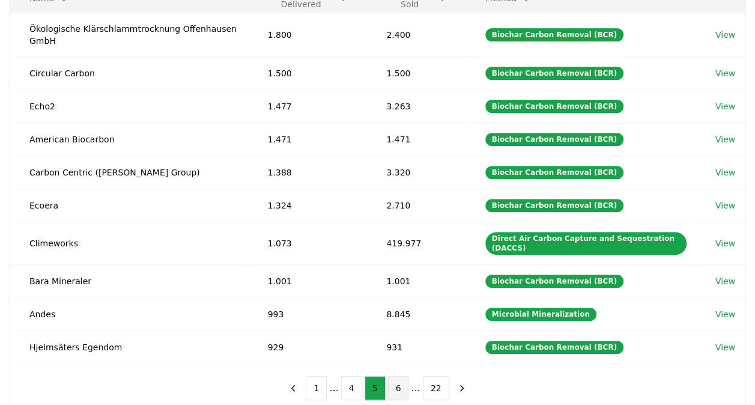
click at [400, 376] on button "6" at bounding box center [398, 388] width 21 height 24
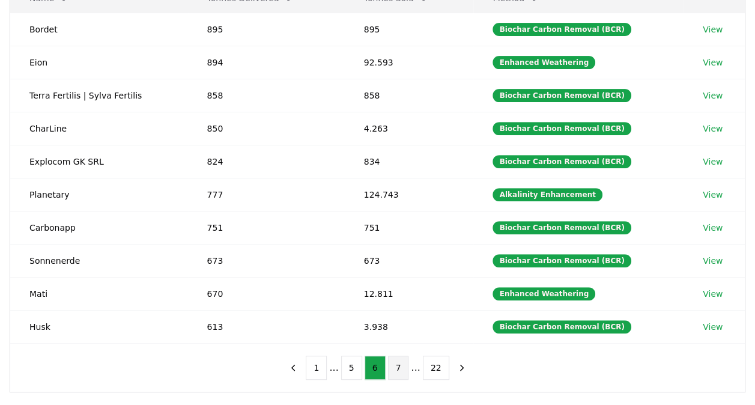
click at [398, 361] on button "7" at bounding box center [398, 368] width 21 height 24
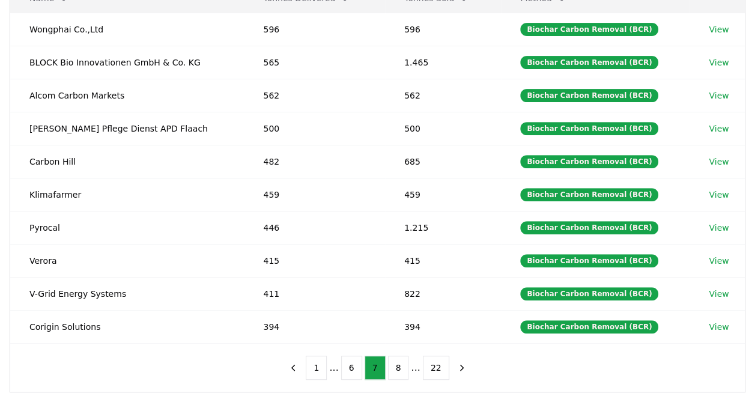
click at [407, 360] on ul "1 ... 6 7 8 ... 22" at bounding box center [377, 368] width 143 height 24
click at [399, 360] on button "8" at bounding box center [398, 368] width 21 height 24
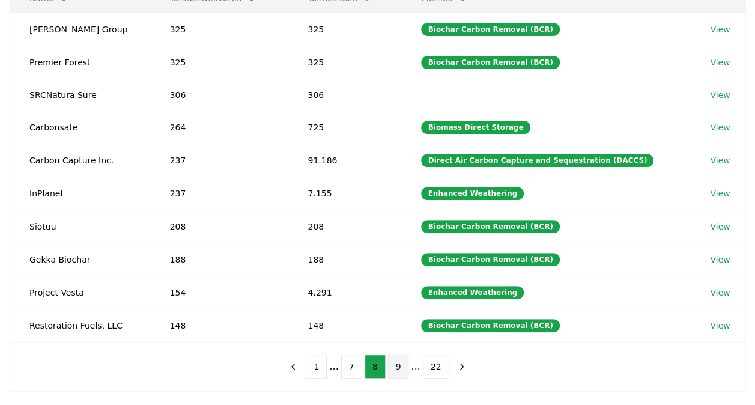
click at [402, 360] on button "9" at bounding box center [398, 366] width 21 height 24
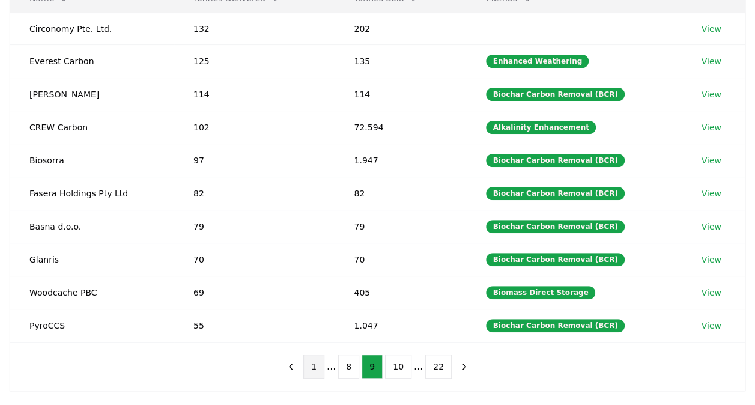
click at [317, 359] on button "1" at bounding box center [313, 366] width 21 height 24
